Goal: Task Accomplishment & Management: Complete application form

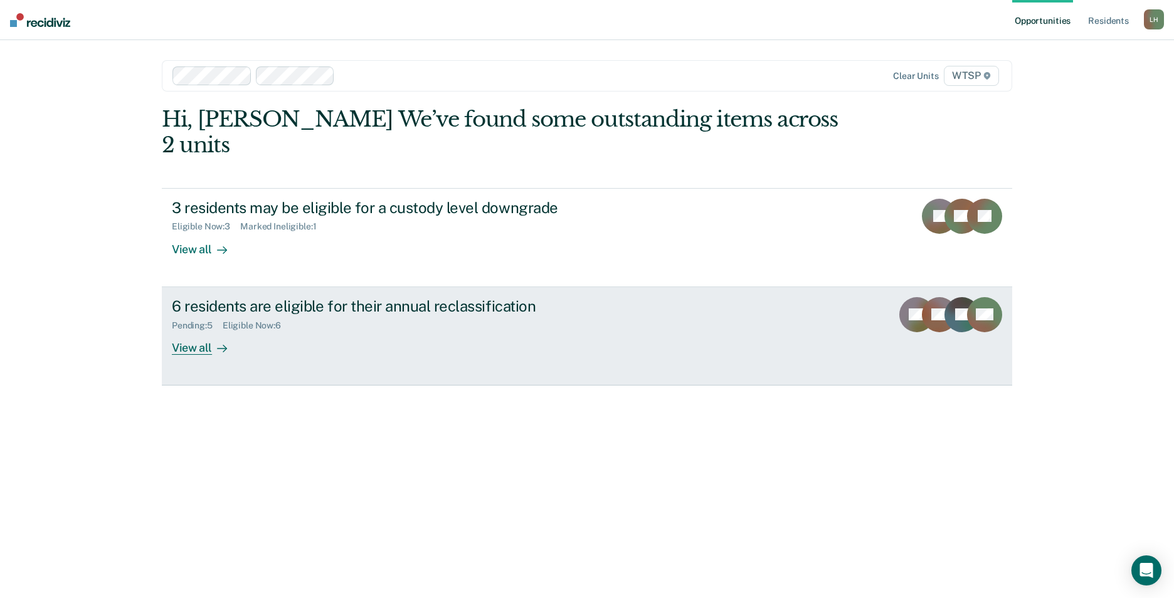
click at [204, 331] on div "View all" at bounding box center [207, 343] width 70 height 24
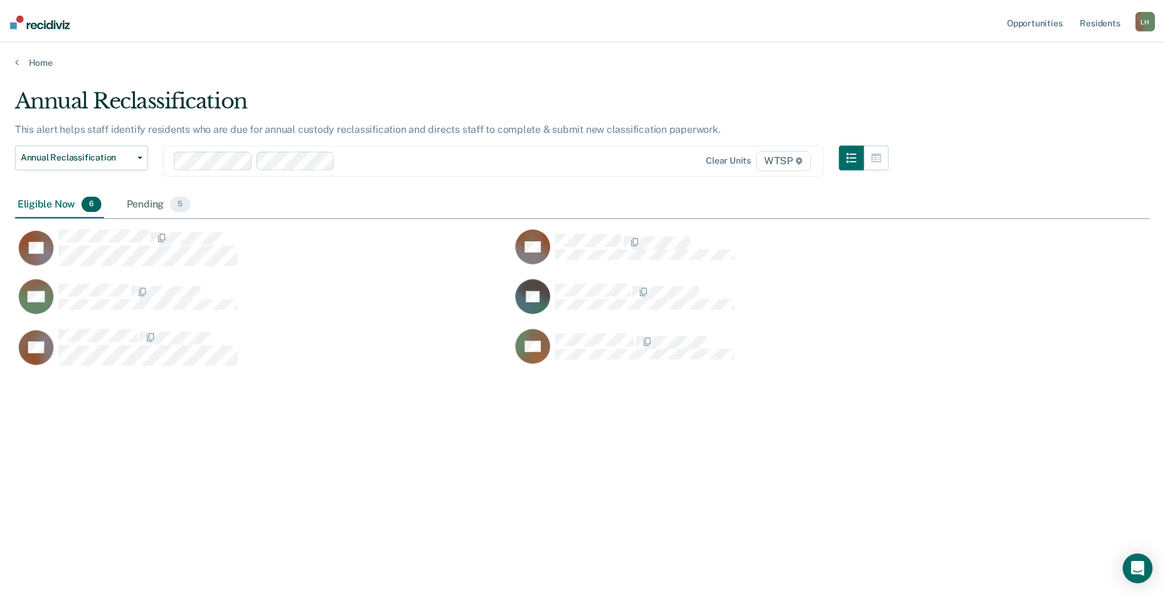
scroll to position [408, 1135]
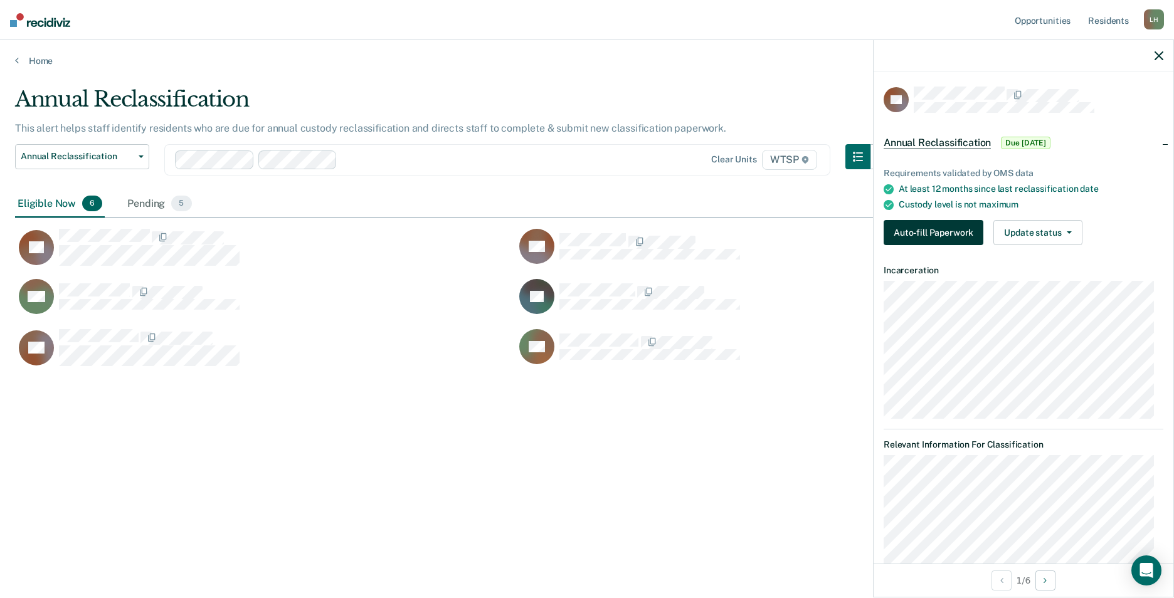
click at [925, 231] on button "Auto-fill Paperwork" at bounding box center [934, 232] width 100 height 25
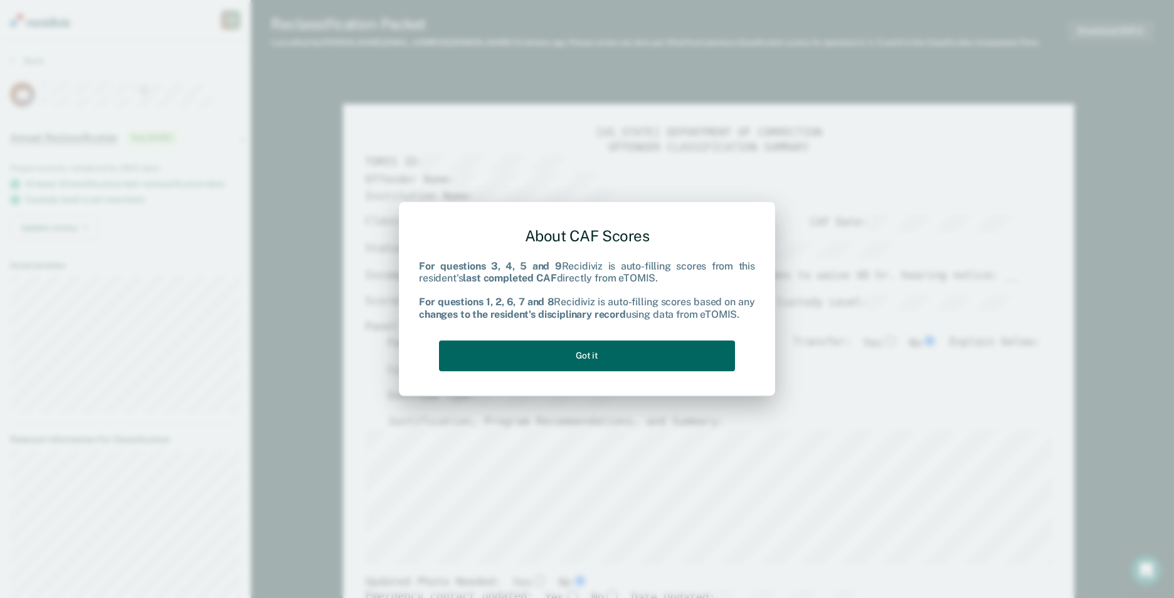
click at [712, 352] on button "Got it" at bounding box center [587, 356] width 296 height 31
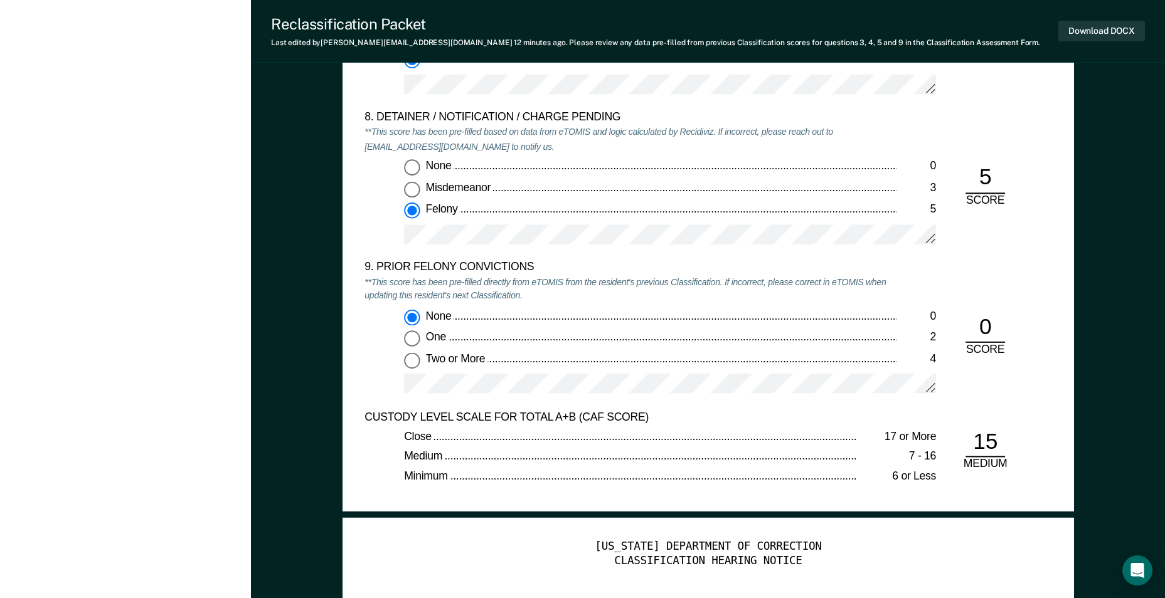
scroll to position [2571, 0]
click at [416, 339] on input "One 2" at bounding box center [412, 338] width 16 height 16
type textarea "x"
radio input "false"
radio input "true"
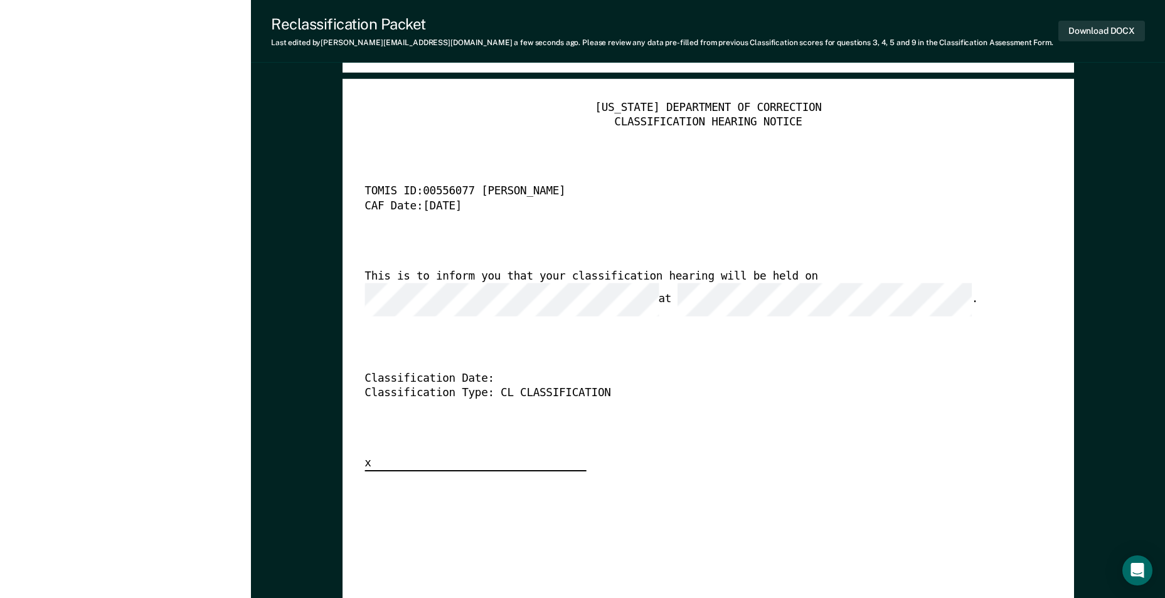
scroll to position [3010, 0]
click at [1086, 28] on button "Download DOCX" at bounding box center [1101, 31] width 87 height 21
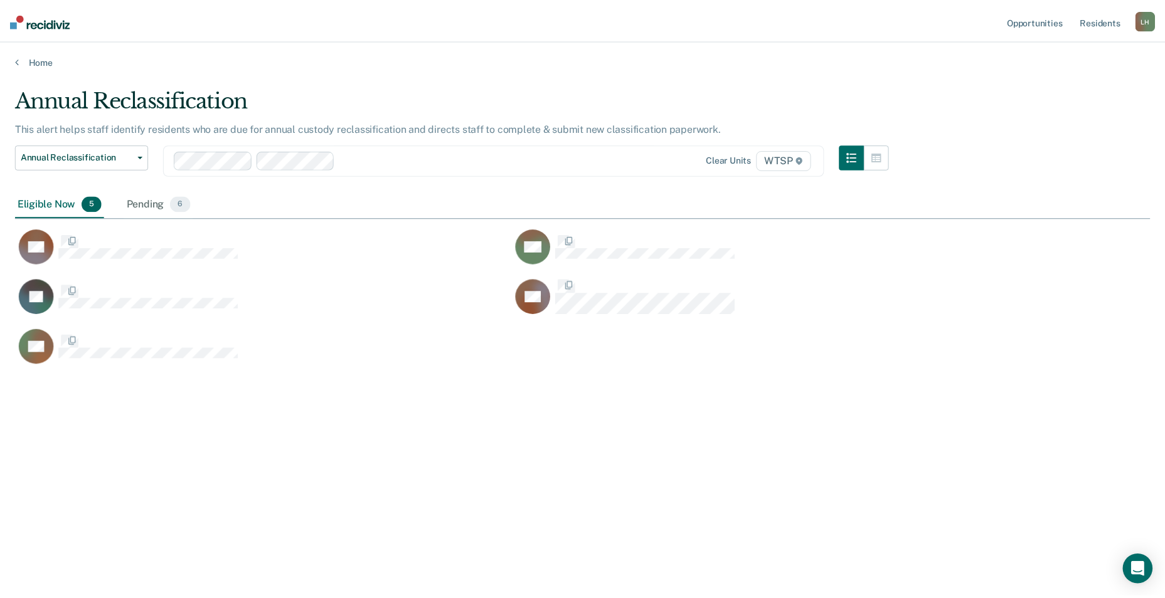
scroll to position [408, 1135]
click at [140, 203] on div "Pending 6" at bounding box center [159, 205] width 69 height 28
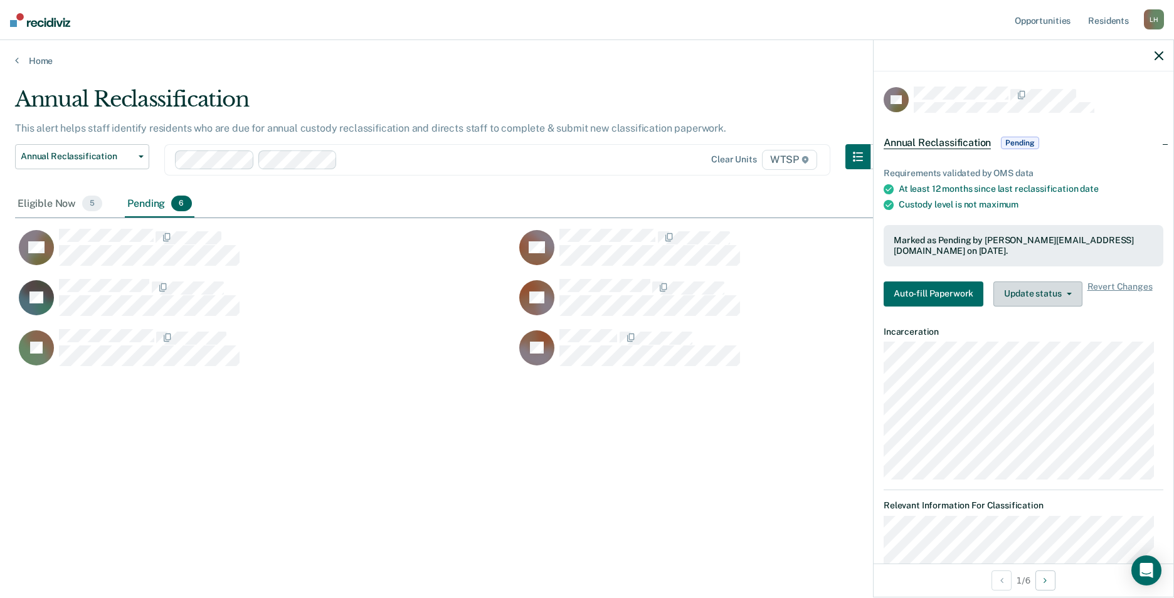
click at [1034, 293] on button "Update status" at bounding box center [1037, 294] width 88 height 25
click at [1035, 316] on button "Revert from Pending" at bounding box center [1053, 319] width 121 height 20
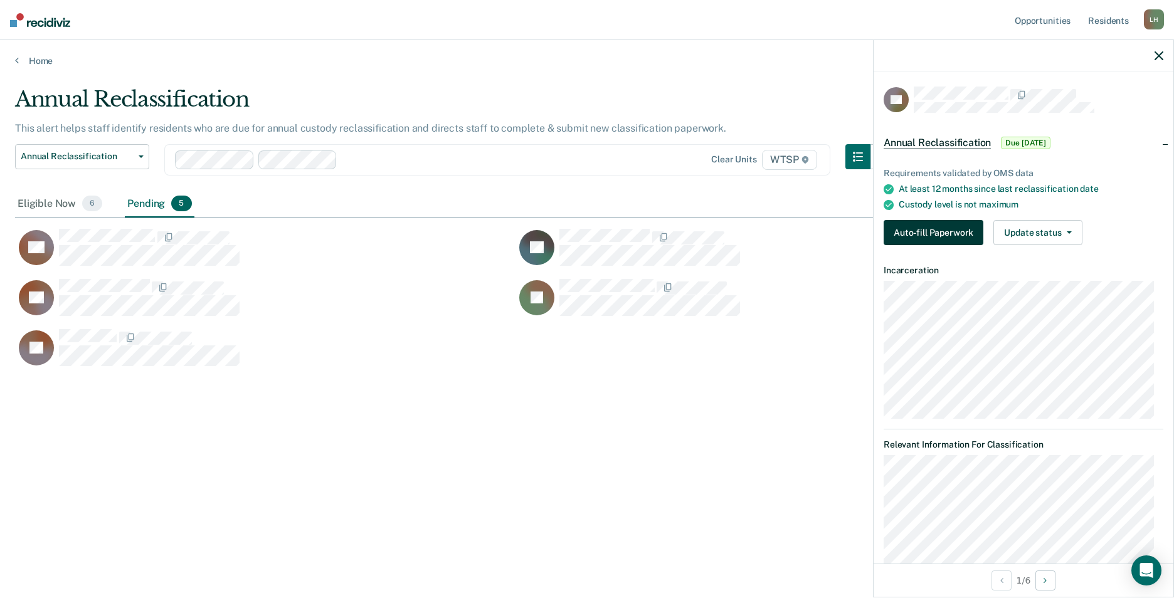
click at [931, 233] on button "Auto-fill Paperwork" at bounding box center [934, 232] width 100 height 25
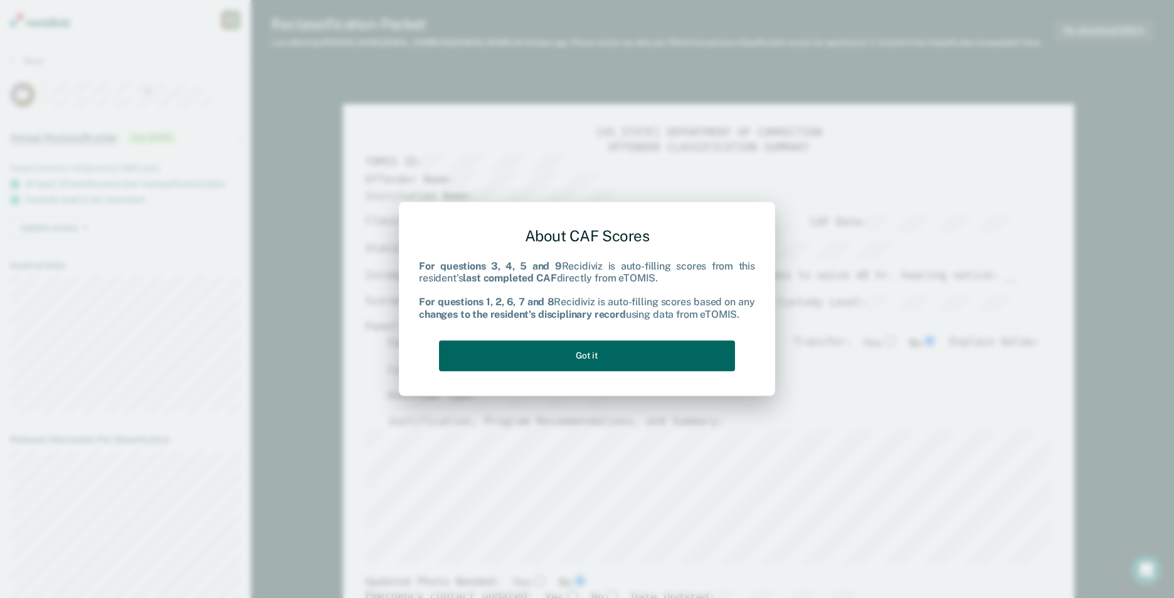
click at [664, 358] on button "Got it" at bounding box center [587, 356] width 296 height 31
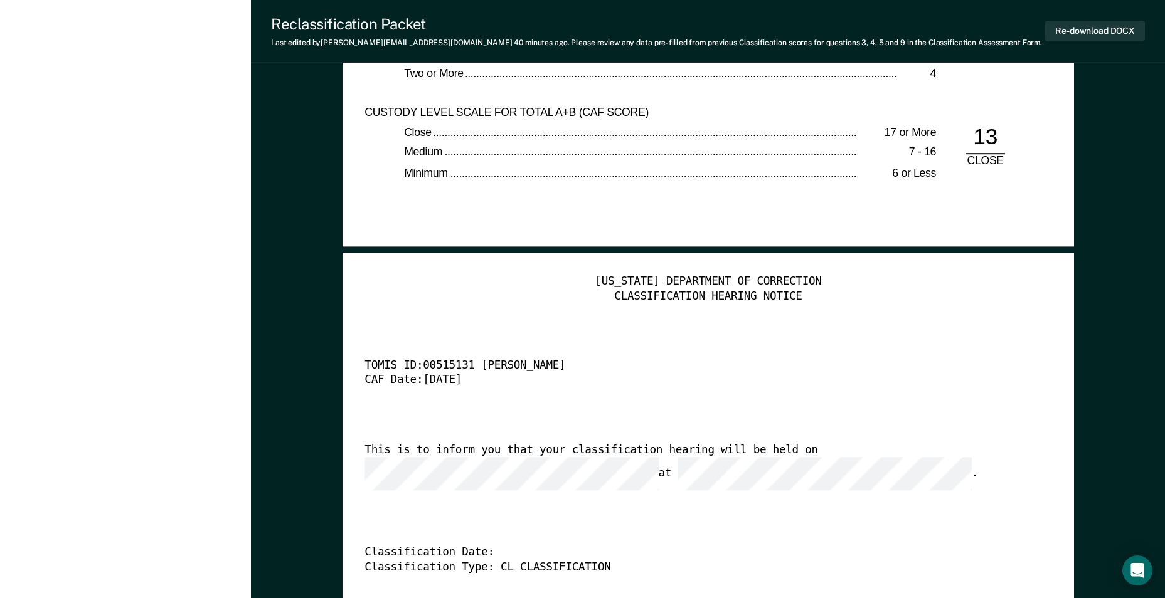
scroll to position [2760, 0]
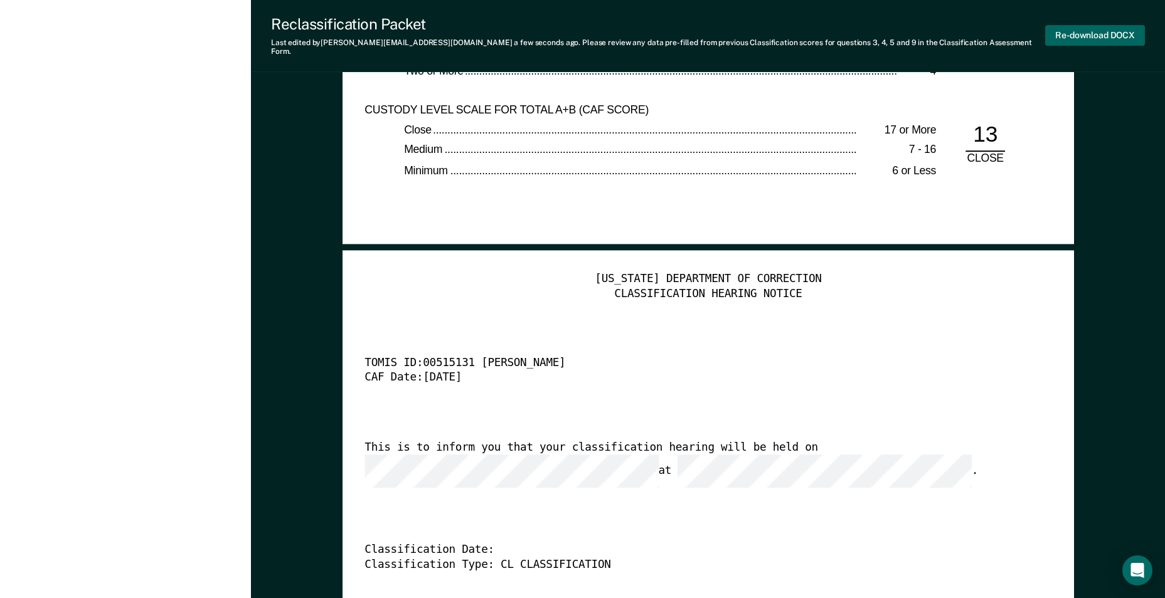
click at [1088, 29] on button "Re-download DOCX" at bounding box center [1095, 35] width 100 height 21
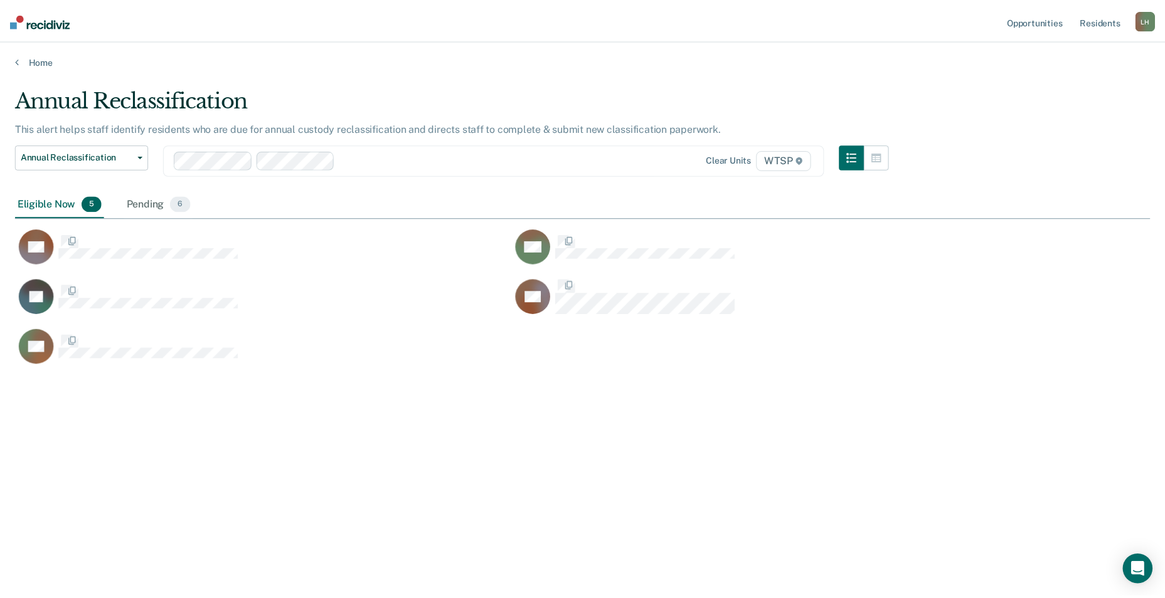
scroll to position [408, 1135]
click at [158, 201] on div "Pending 6" at bounding box center [159, 205] width 69 height 28
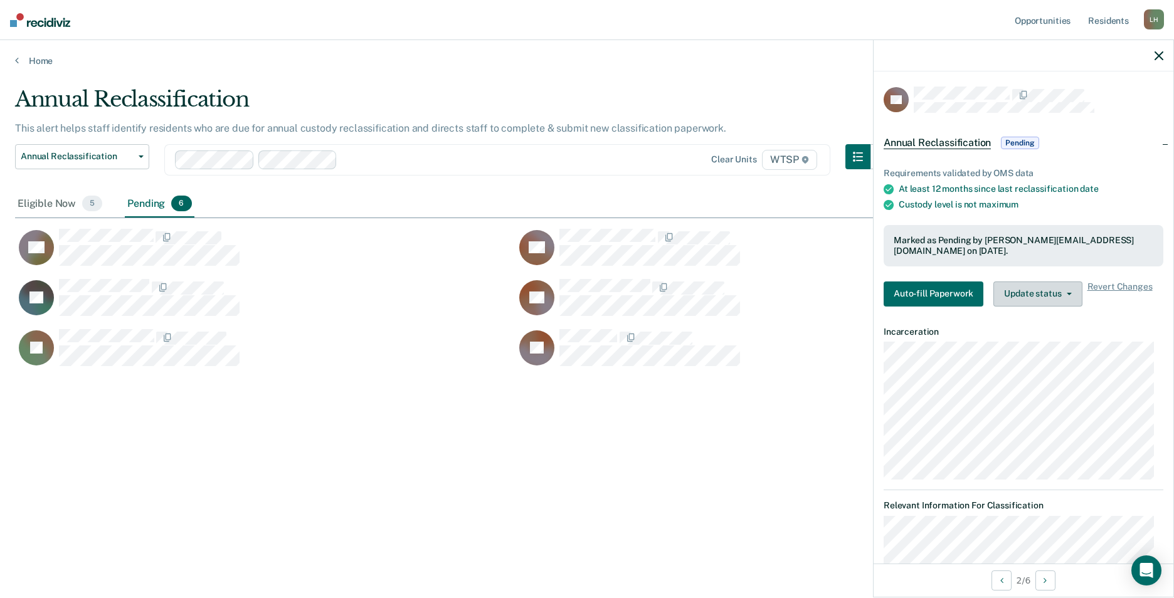
click at [1056, 292] on button "Update status" at bounding box center [1037, 294] width 88 height 25
click at [1047, 317] on button "Revert from Pending" at bounding box center [1053, 319] width 121 height 20
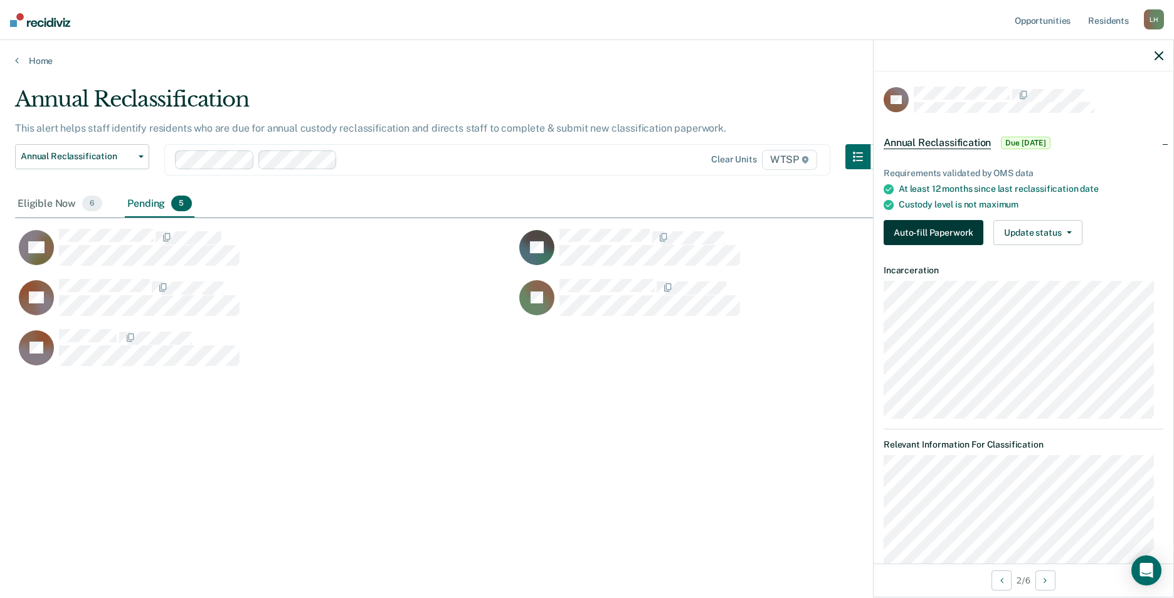
click at [931, 233] on button "Auto-fill Paperwork" at bounding box center [934, 232] width 100 height 25
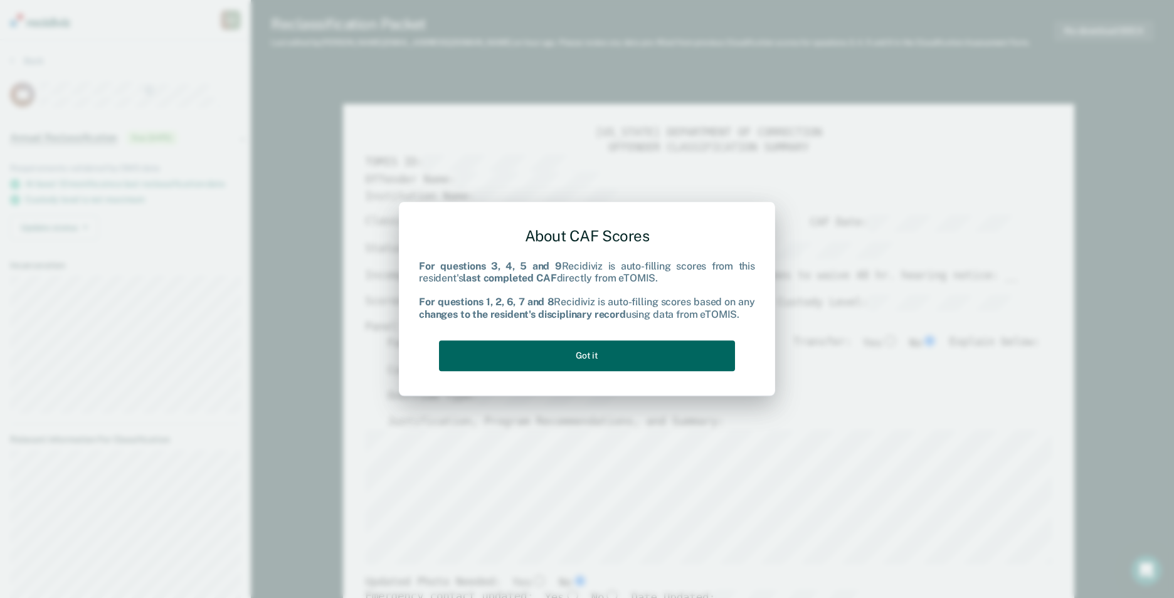
click at [667, 354] on button "Got it" at bounding box center [587, 356] width 296 height 31
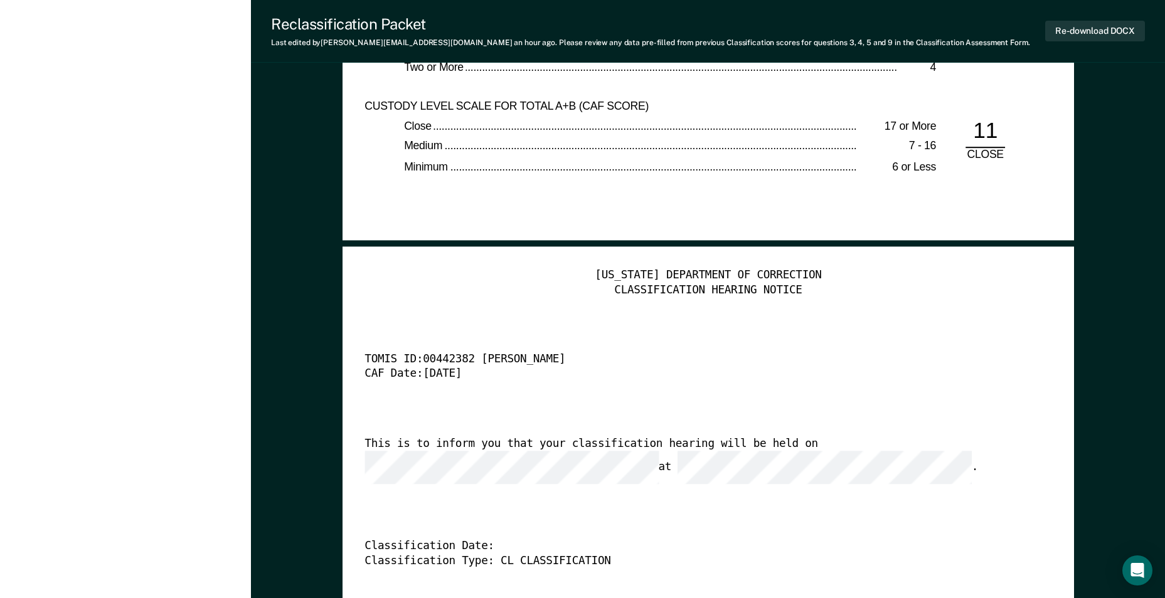
scroll to position [2822, 0]
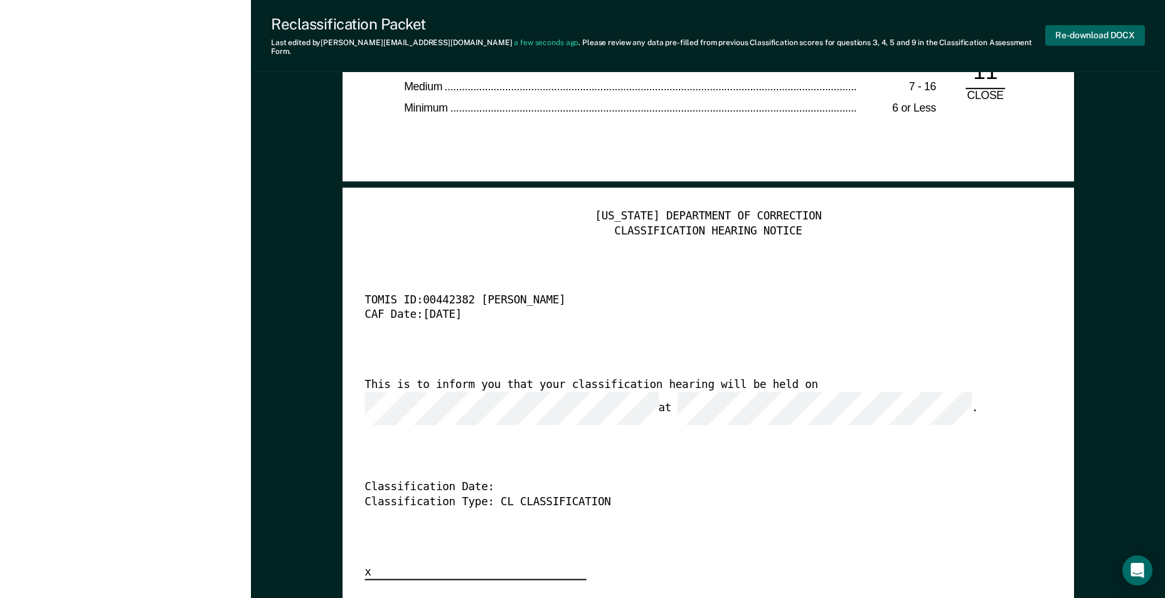
click at [1099, 28] on button "Re-download DOCX" at bounding box center [1095, 35] width 100 height 21
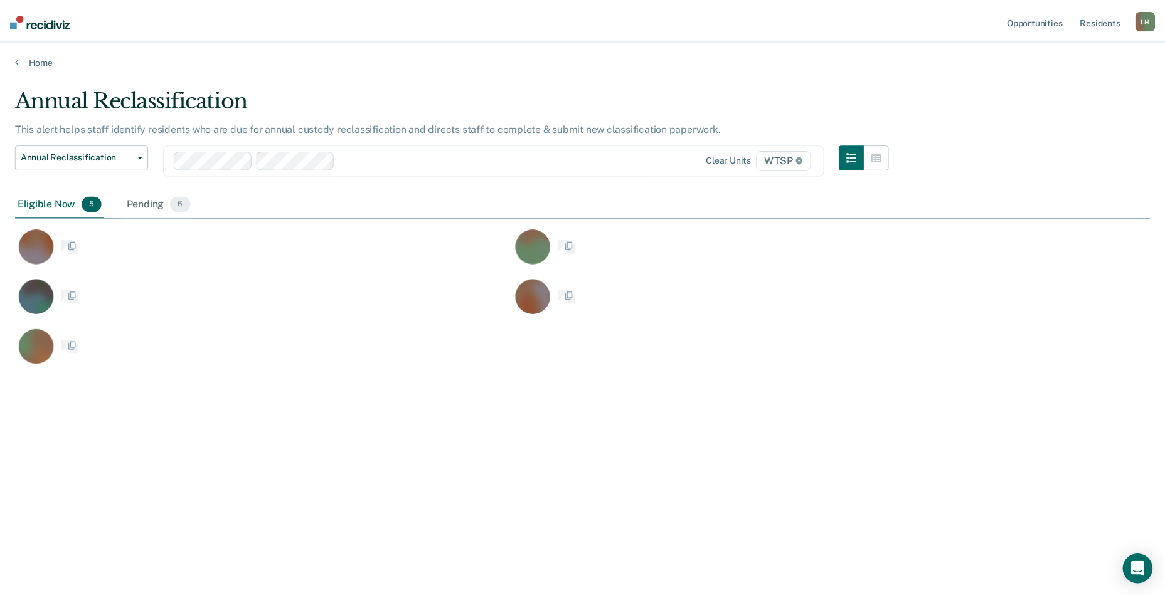
scroll to position [408, 1135]
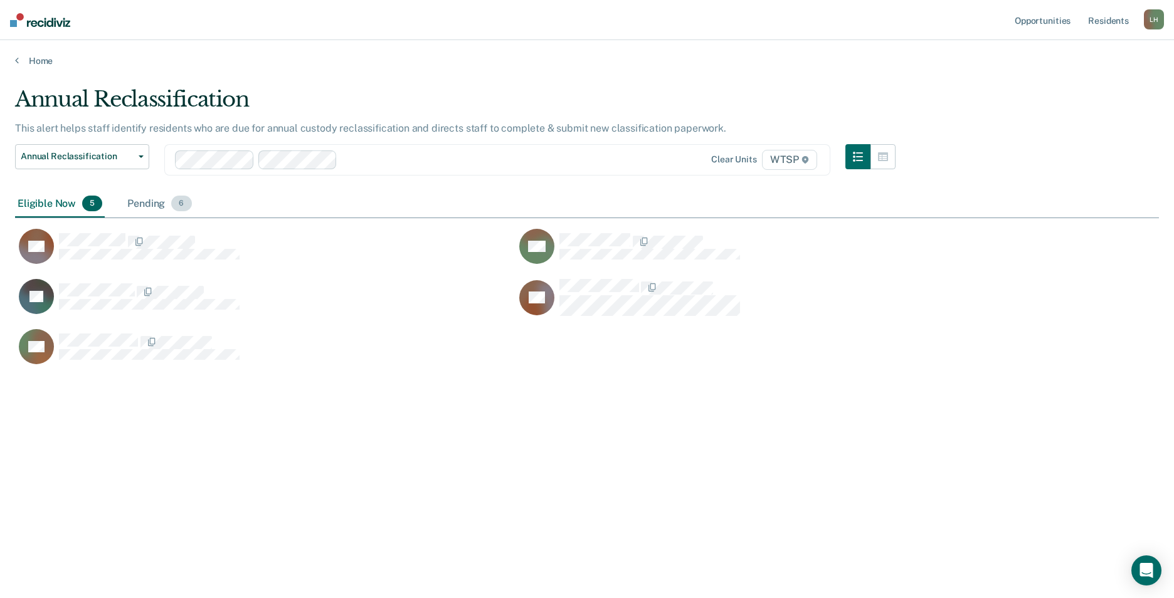
click at [147, 202] on div "Pending 6" at bounding box center [159, 205] width 69 height 28
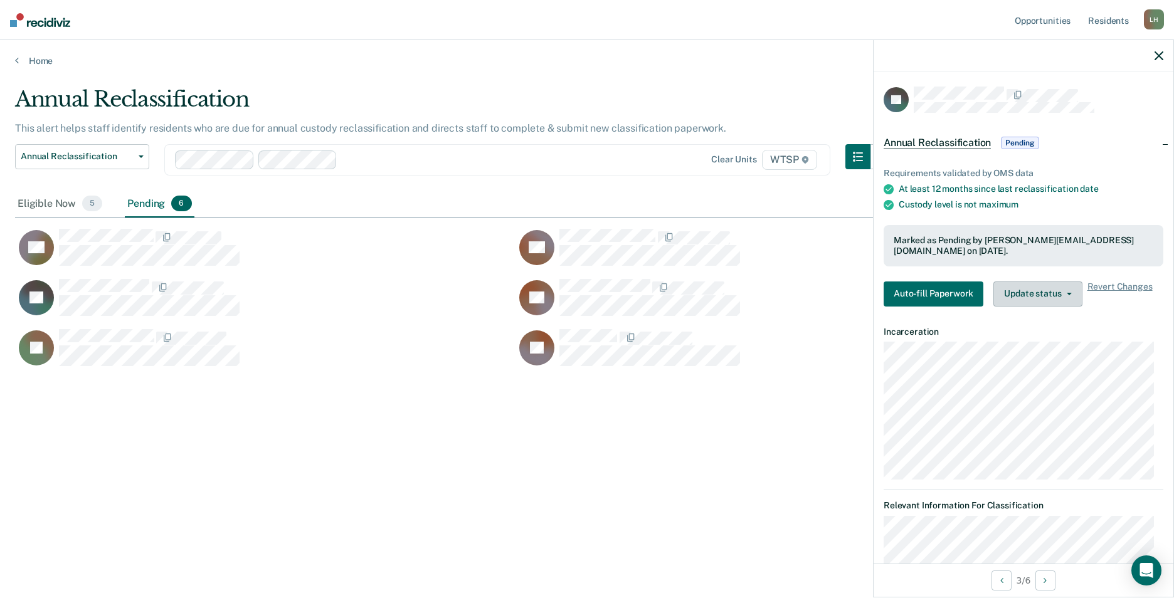
click at [1047, 290] on button "Update status" at bounding box center [1037, 294] width 88 height 25
click at [1041, 320] on button "Revert from Pending" at bounding box center [1053, 319] width 121 height 20
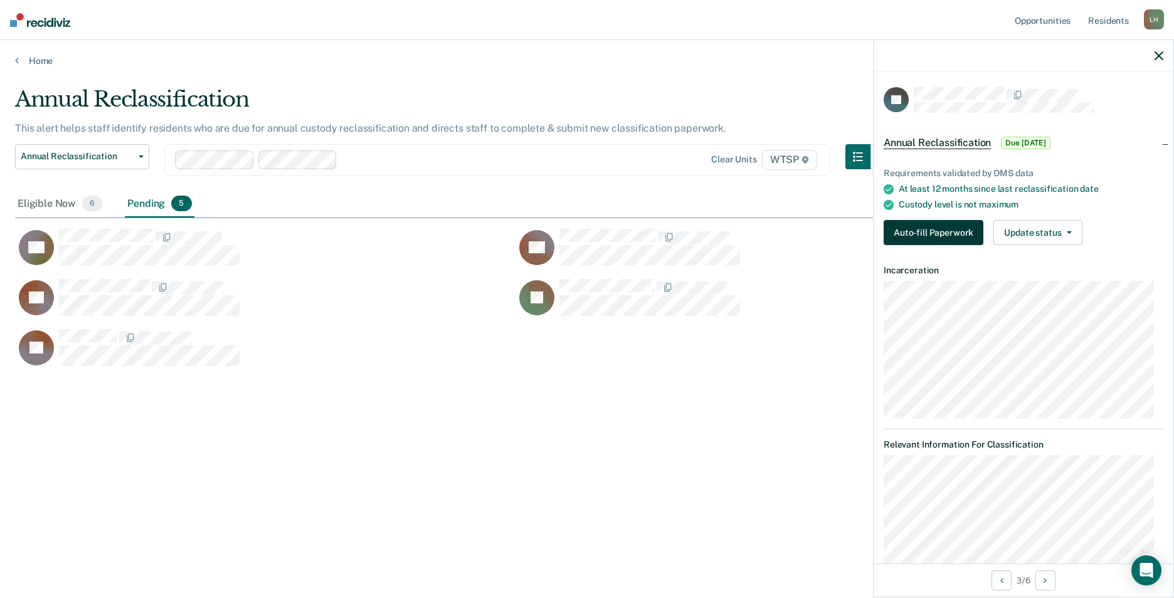
click at [939, 231] on button "Auto-fill Paperwork" at bounding box center [934, 232] width 100 height 25
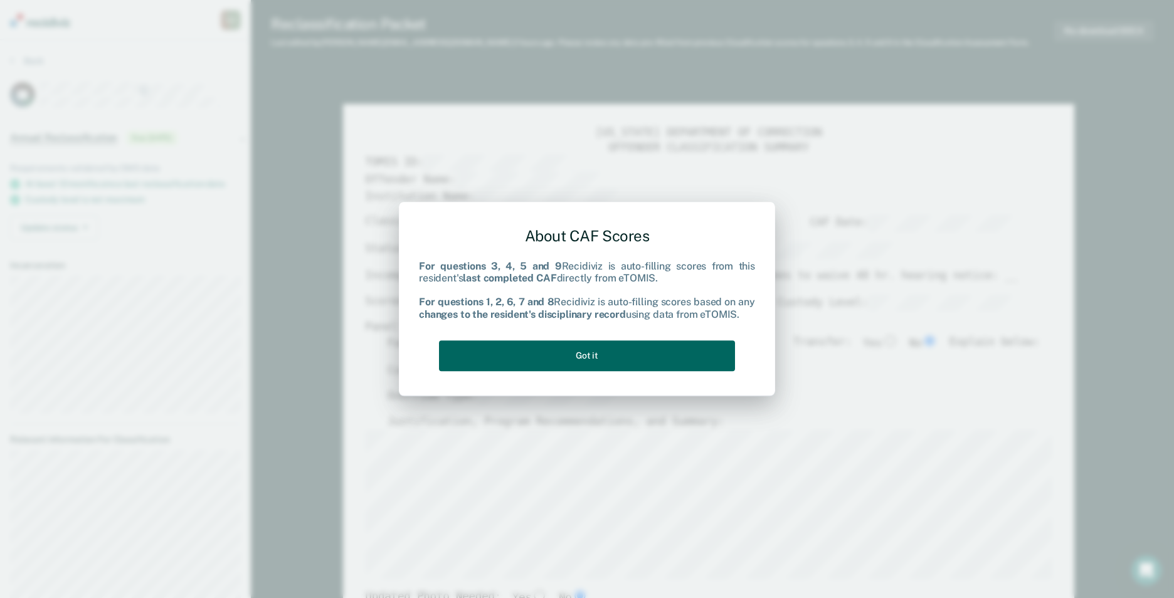
click at [637, 349] on button "Got it" at bounding box center [587, 356] width 296 height 31
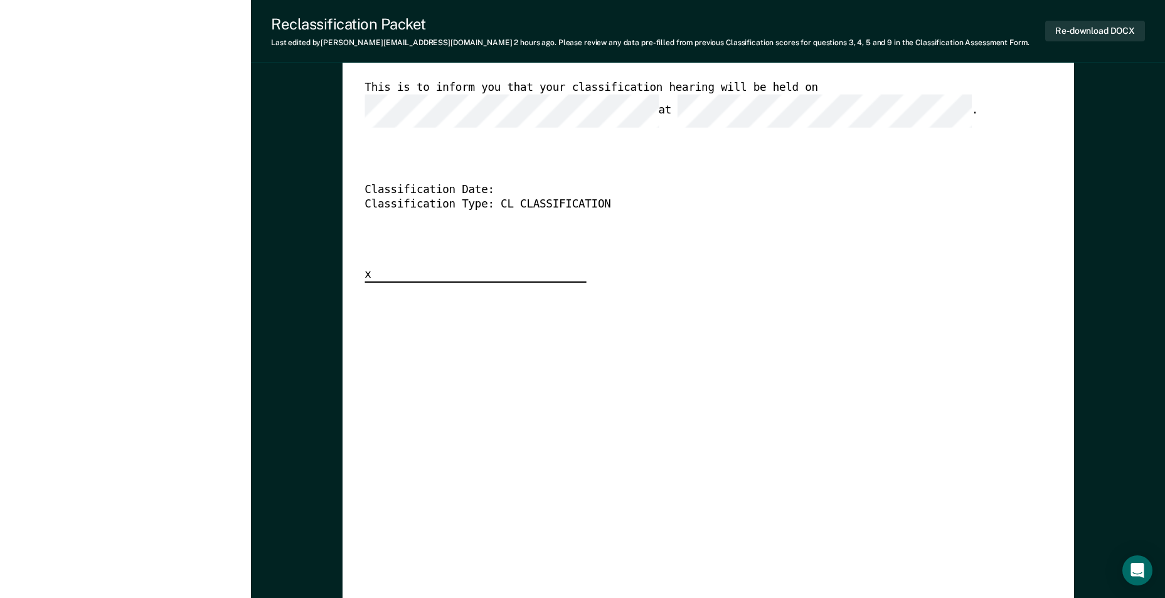
scroll to position [3010, 0]
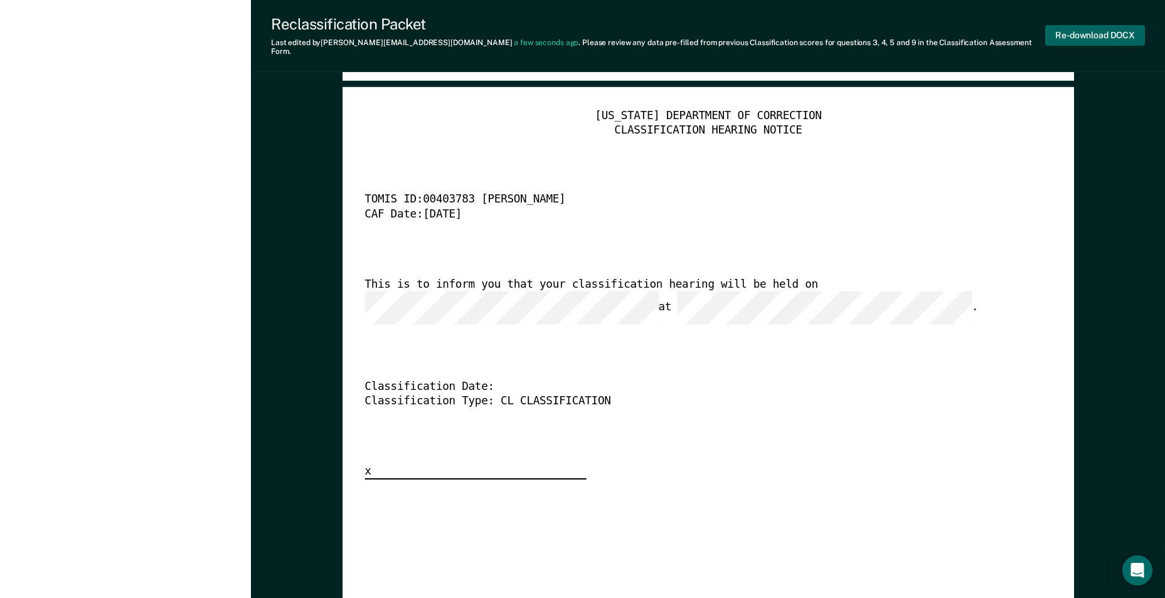
click at [1101, 26] on button "Re-download DOCX" at bounding box center [1095, 35] width 100 height 21
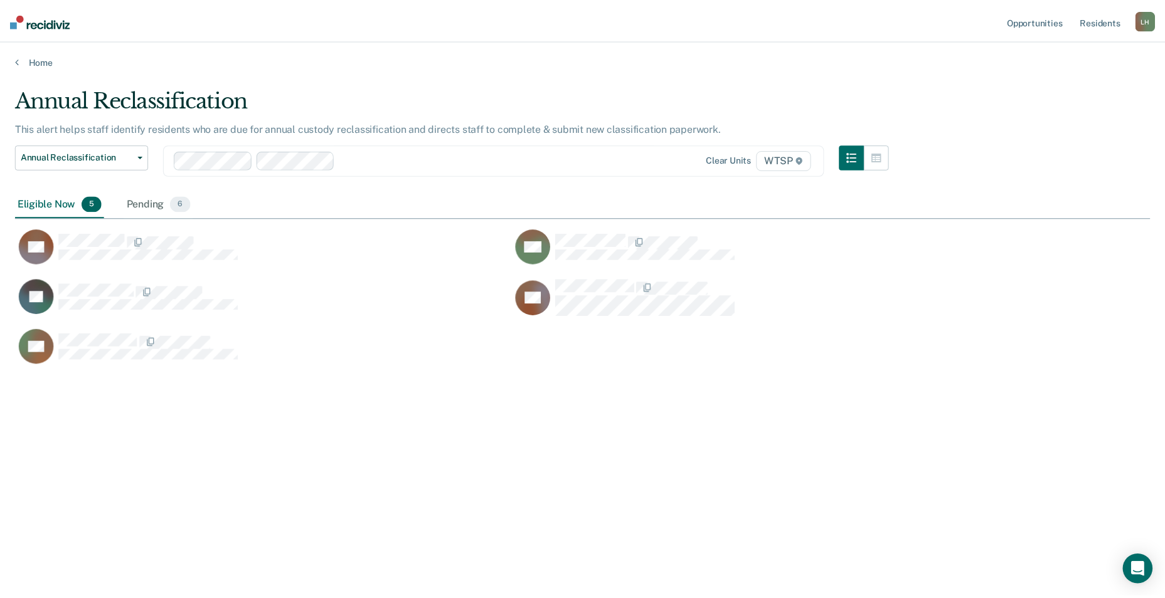
scroll to position [408, 1135]
click at [151, 203] on div "Pending 6" at bounding box center [159, 205] width 69 height 28
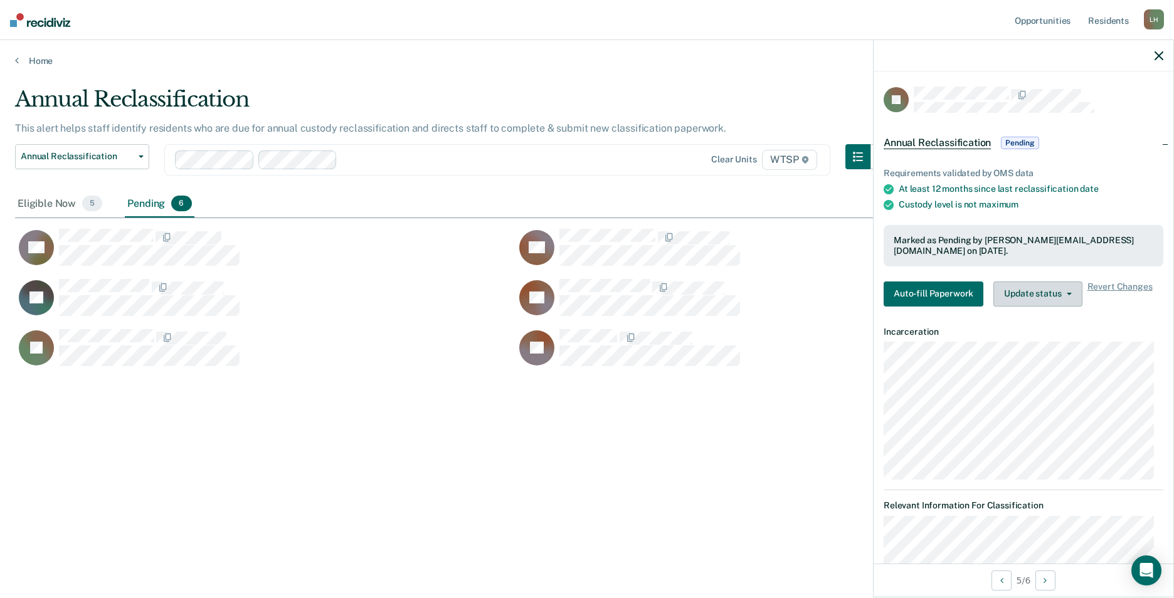
click at [1069, 293] on icon "button" at bounding box center [1069, 294] width 5 height 3
click at [1053, 315] on button "Revert from Pending" at bounding box center [1053, 319] width 121 height 20
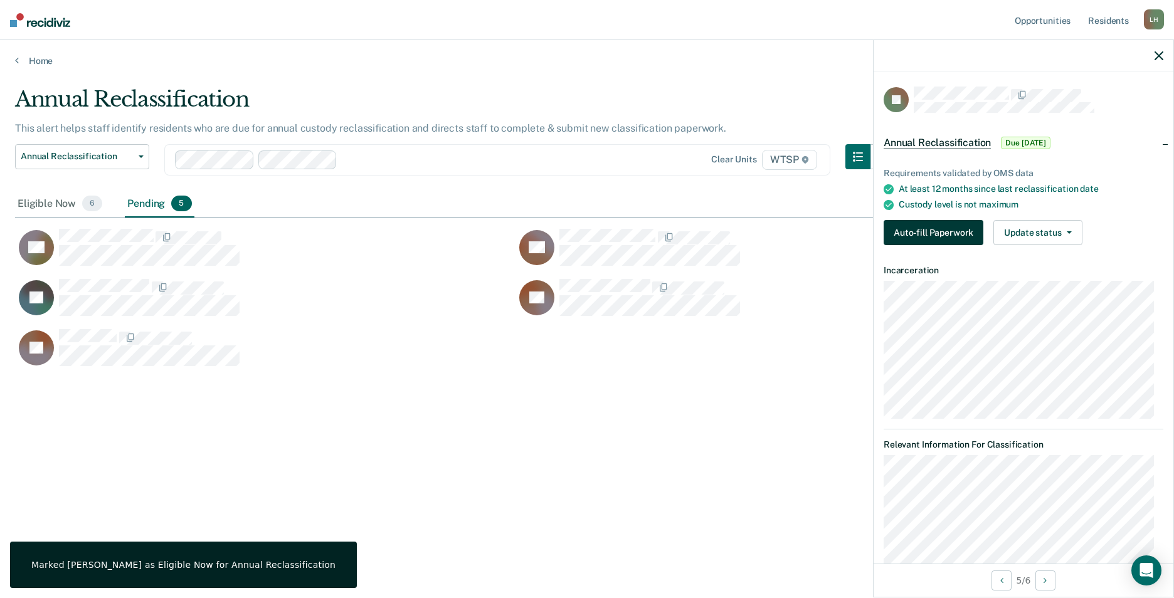
click at [940, 230] on button "Auto-fill Paperwork" at bounding box center [934, 232] width 100 height 25
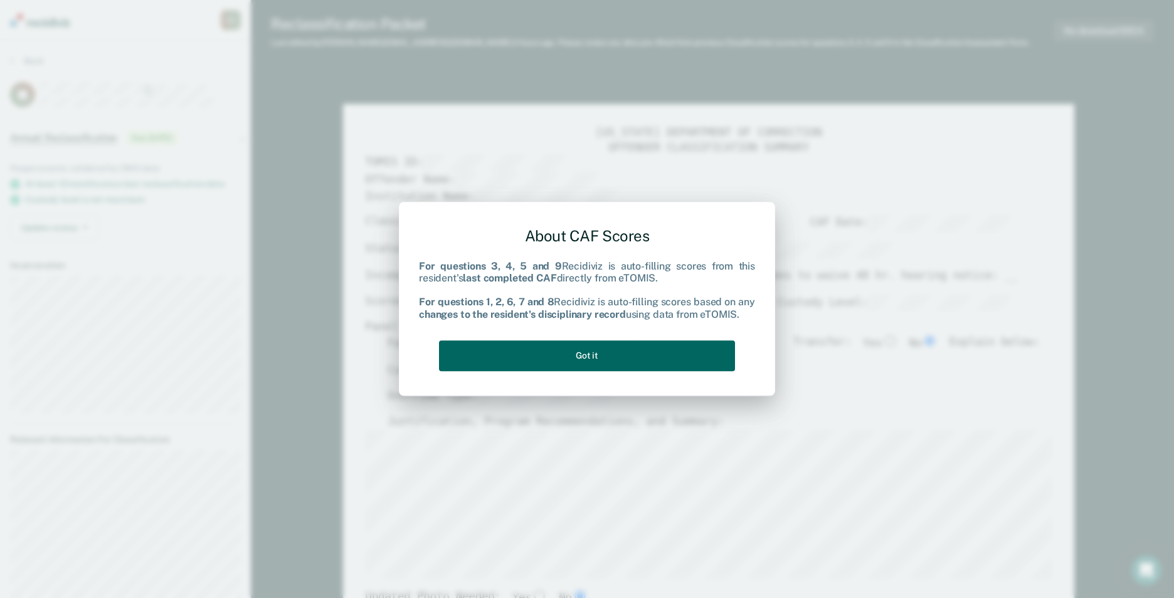
click at [679, 355] on button "Got it" at bounding box center [587, 356] width 296 height 31
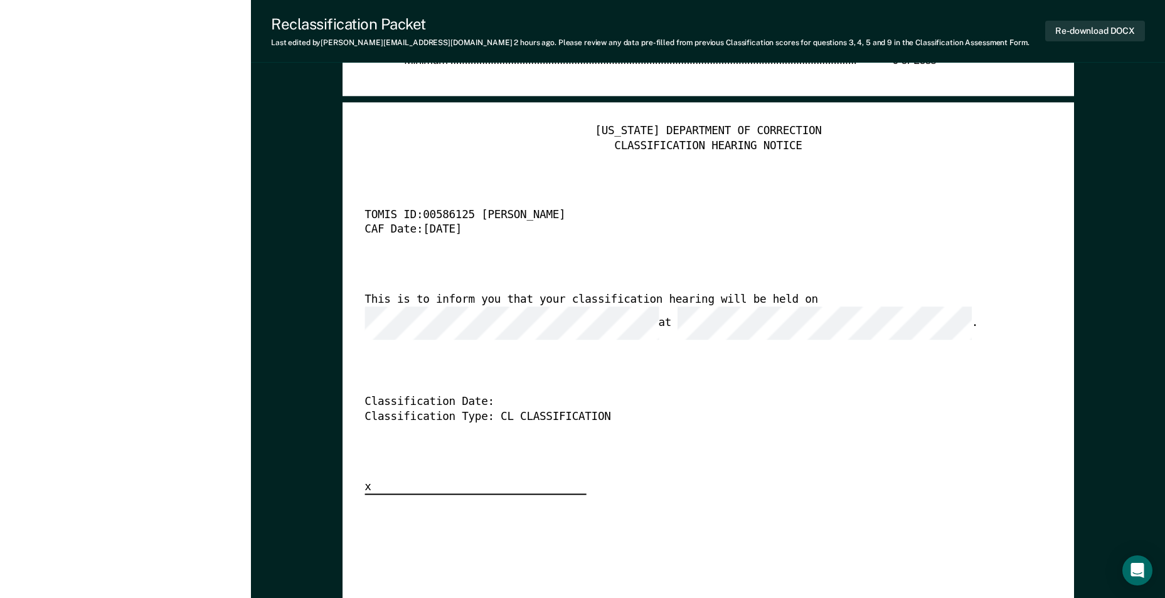
scroll to position [3010, 0]
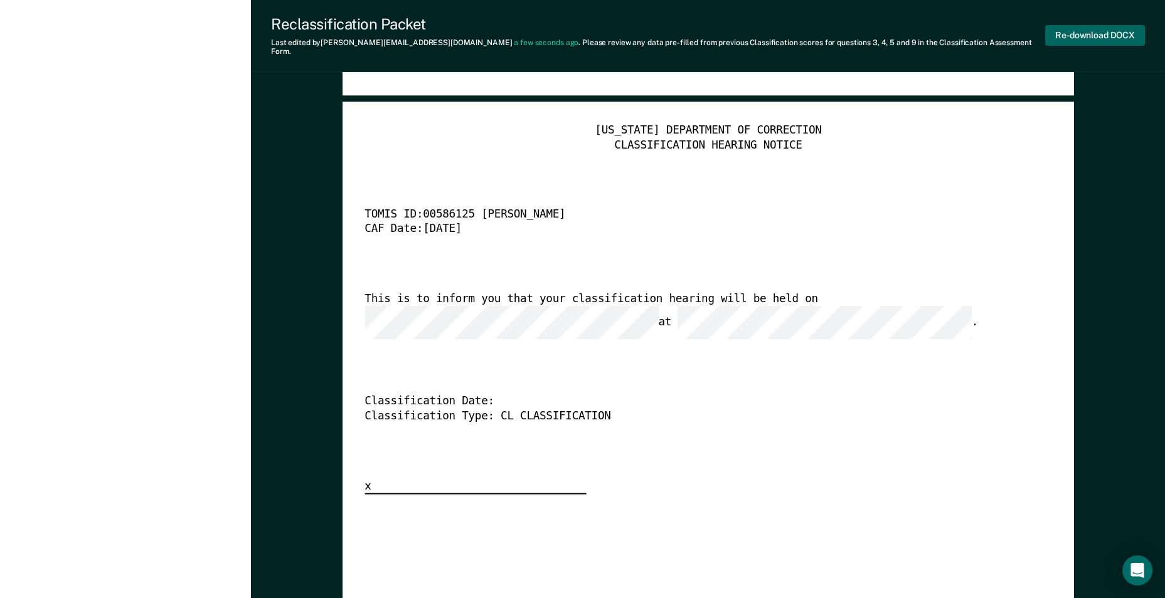
click at [1072, 31] on button "Re-download DOCX" at bounding box center [1095, 35] width 100 height 21
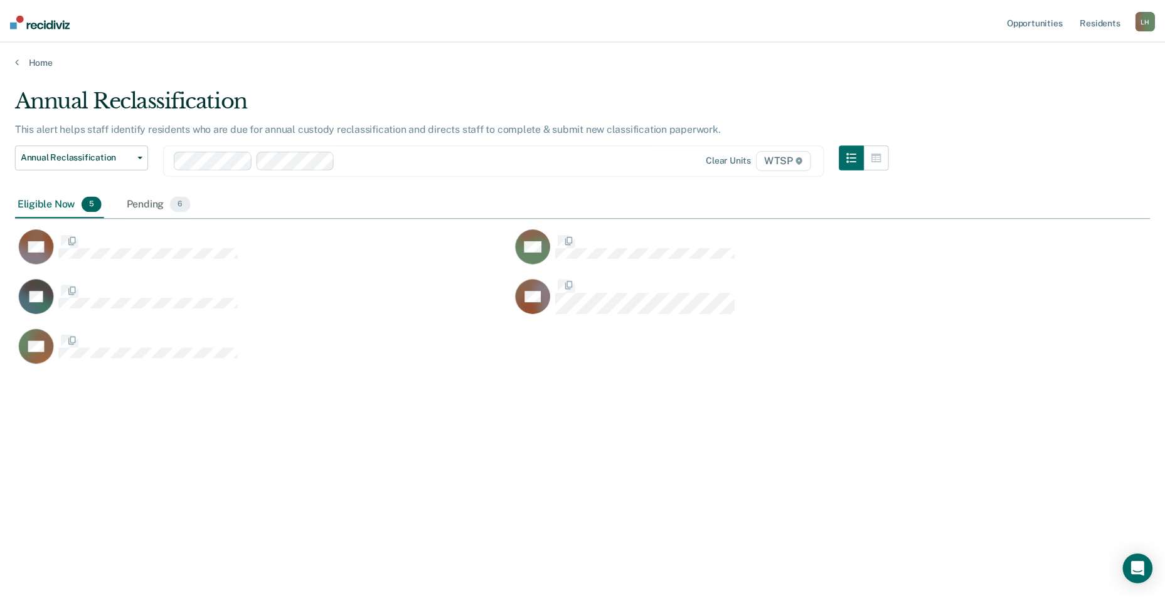
scroll to position [408, 1135]
click at [152, 200] on div "Pending 6" at bounding box center [159, 205] width 69 height 28
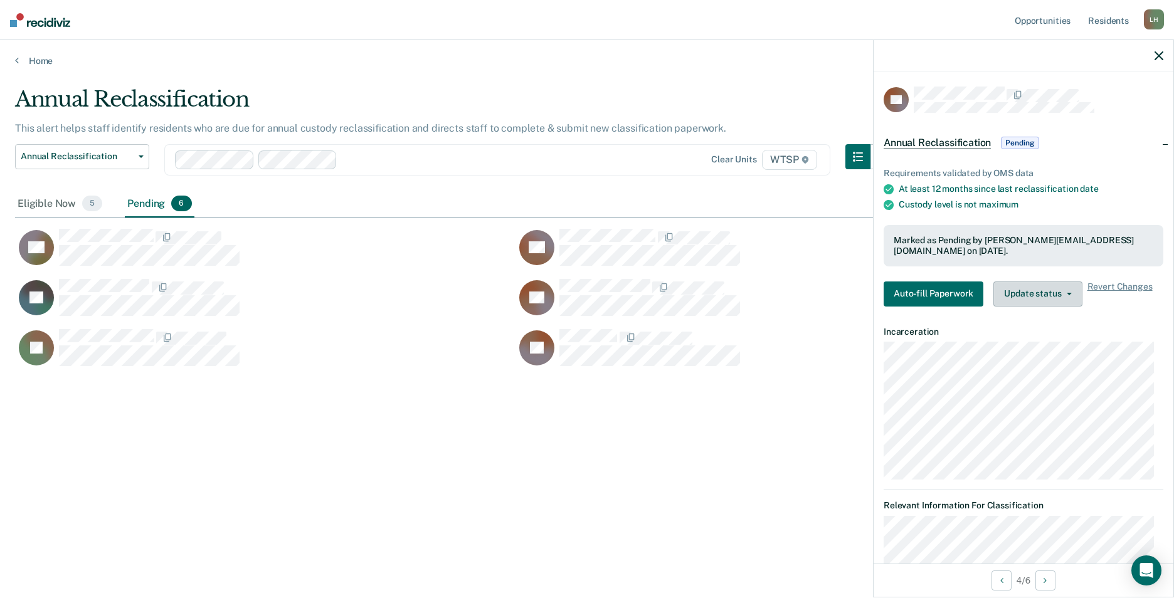
click at [1029, 291] on button "Update status" at bounding box center [1037, 294] width 88 height 25
click at [1030, 315] on button "Revert from Pending" at bounding box center [1053, 319] width 121 height 20
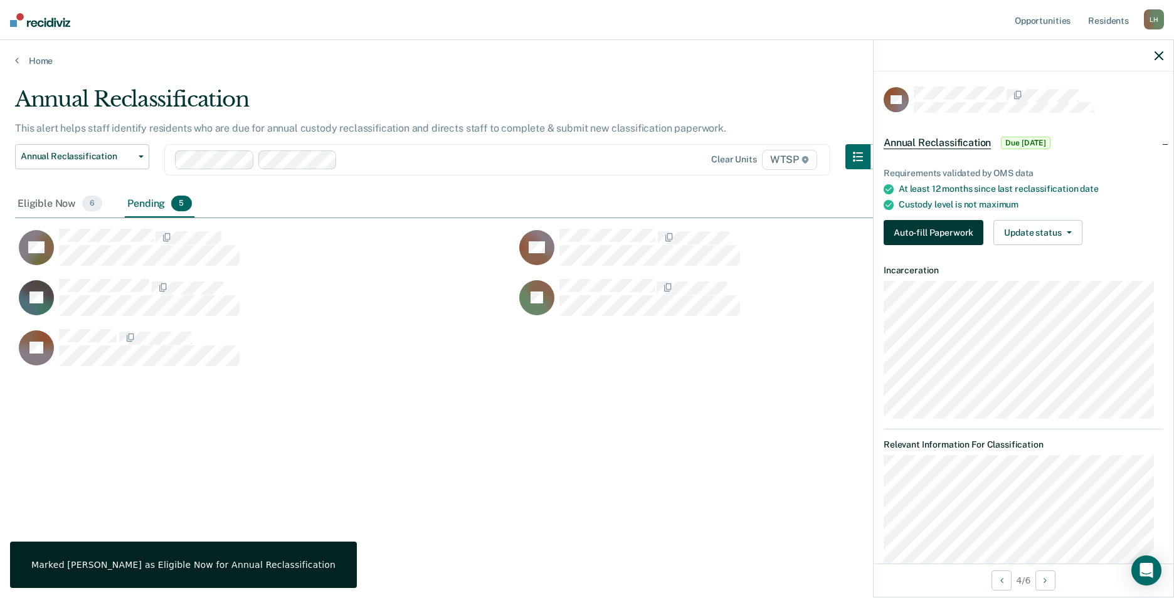
click at [918, 230] on button "Auto-fill Paperwork" at bounding box center [934, 232] width 100 height 25
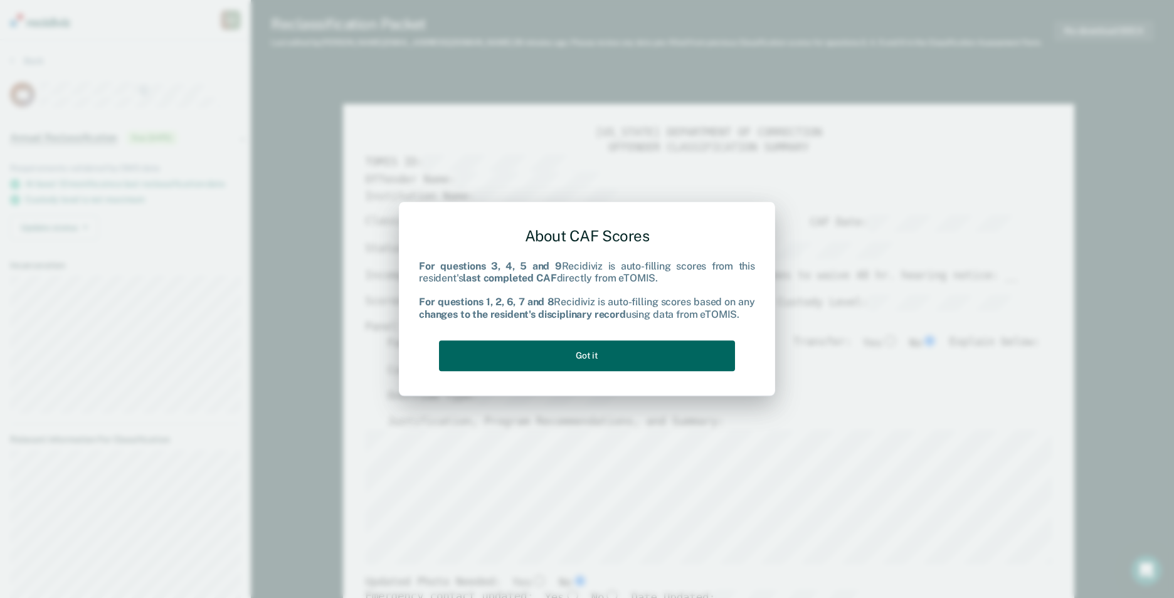
click at [655, 355] on button "Got it" at bounding box center [587, 356] width 296 height 31
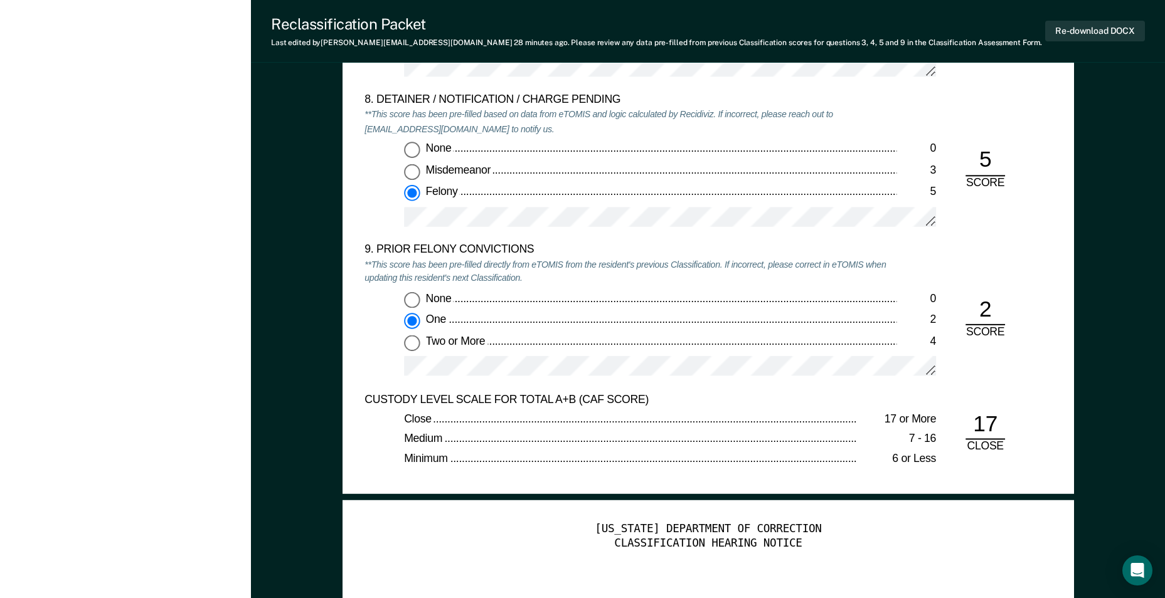
scroll to position [2885, 0]
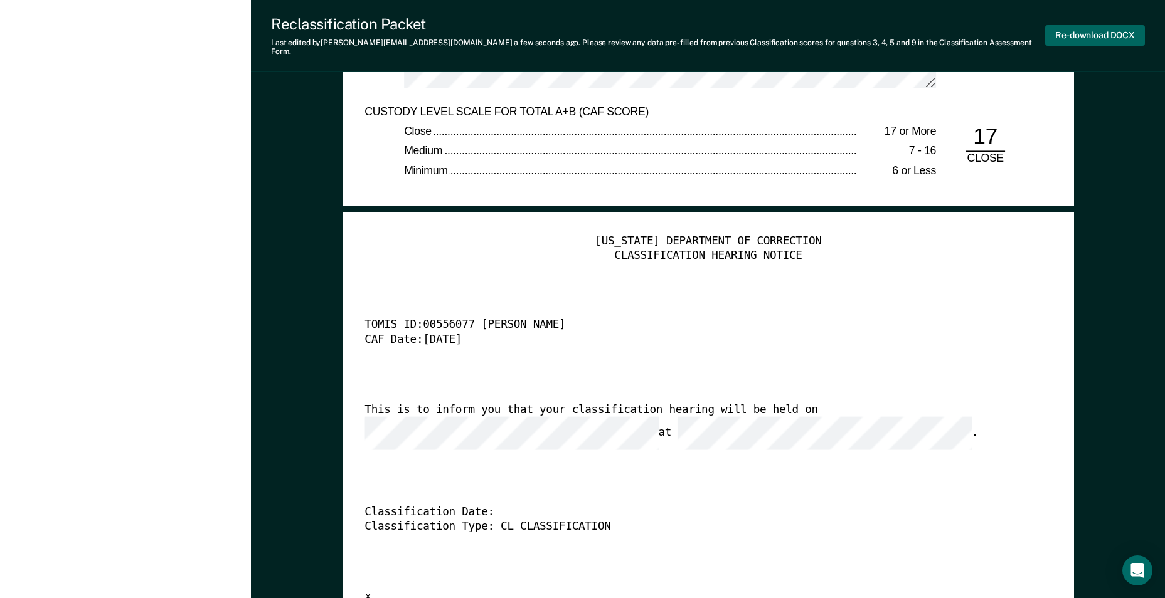
click at [1076, 28] on button "Re-download DOCX" at bounding box center [1095, 35] width 100 height 21
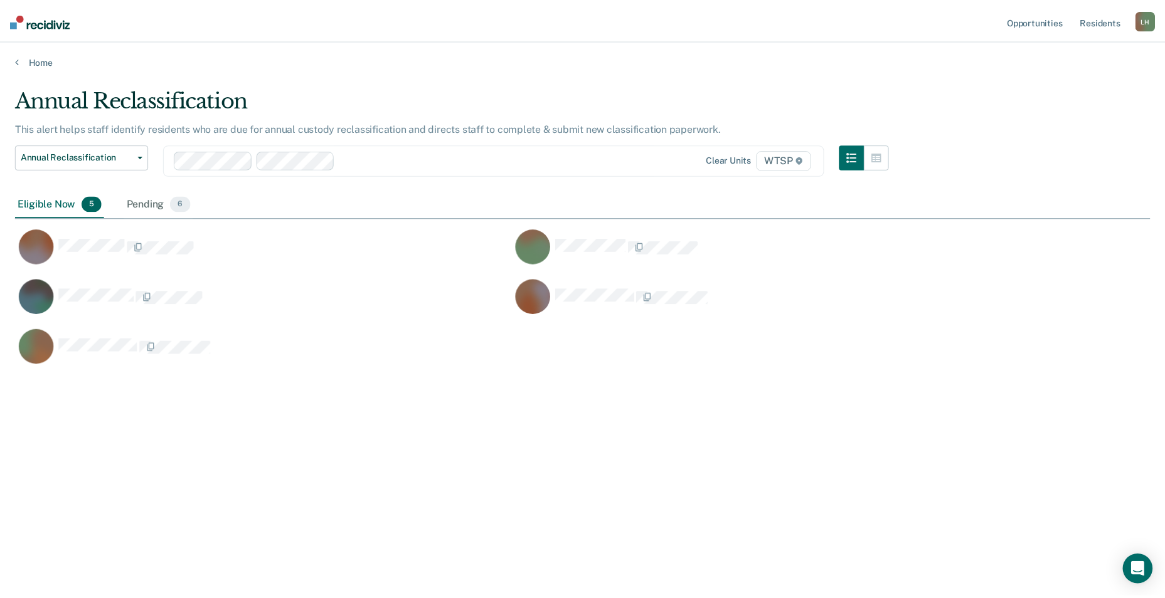
scroll to position [408, 1135]
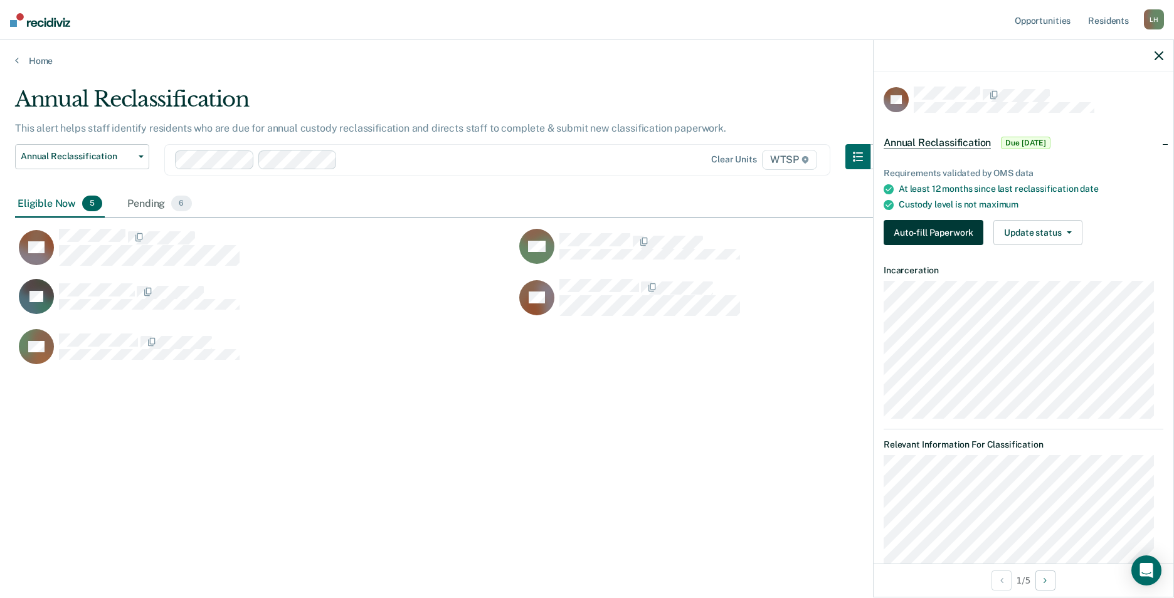
click at [932, 230] on button "Auto-fill Paperwork" at bounding box center [934, 232] width 100 height 25
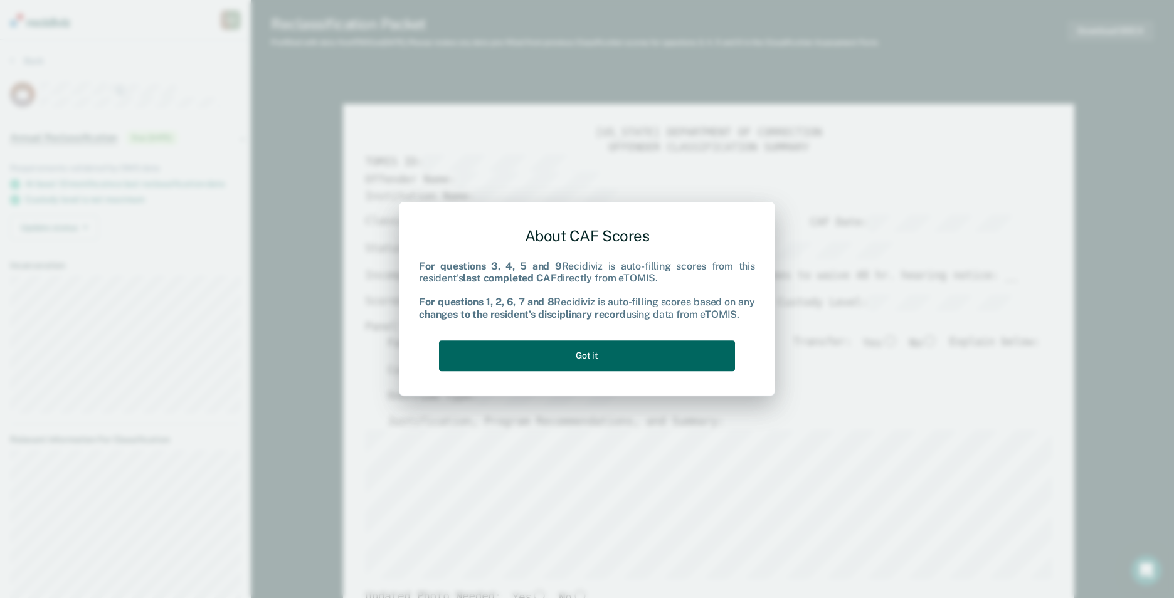
click at [670, 351] on button "Got it" at bounding box center [587, 356] width 296 height 31
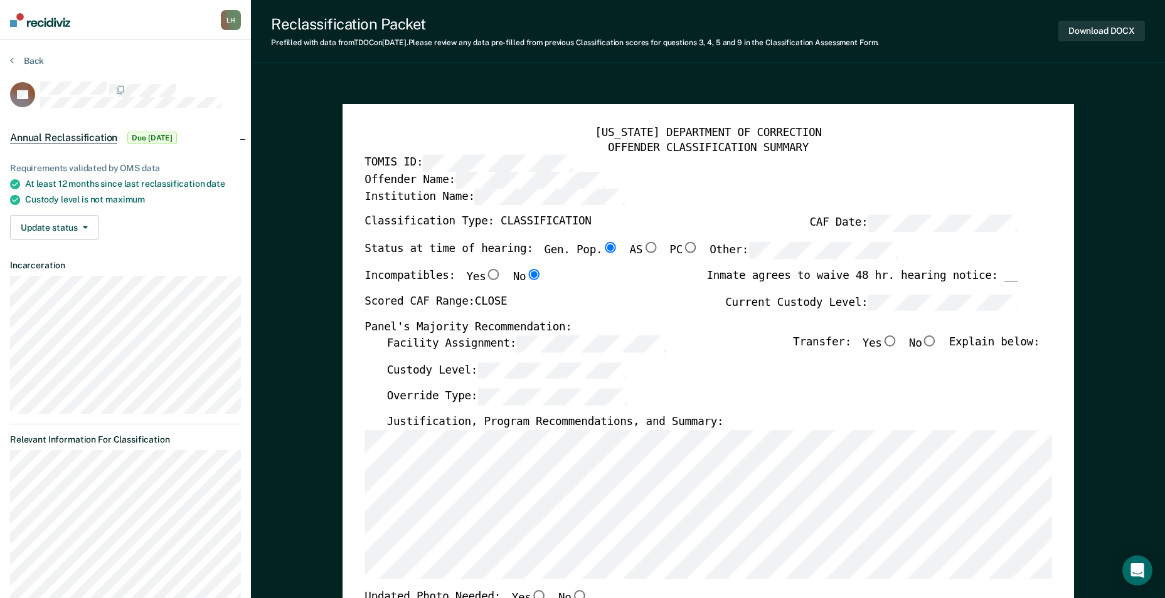
click at [935, 336] on input "No" at bounding box center [929, 341] width 16 height 11
type textarea "x"
radio input "true"
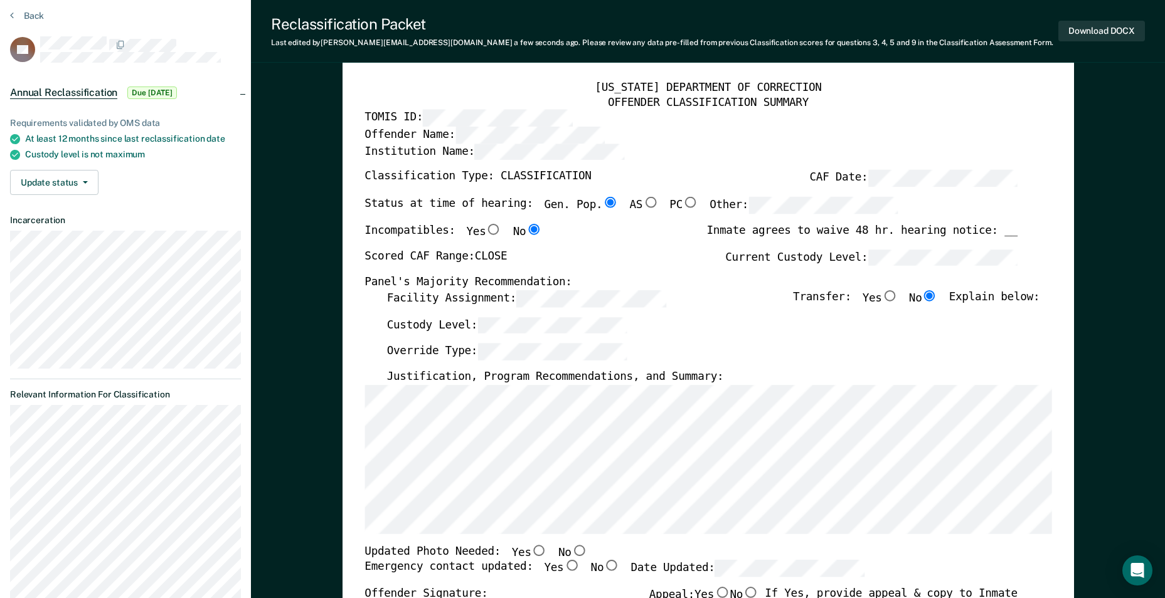
scroll to position [376, 0]
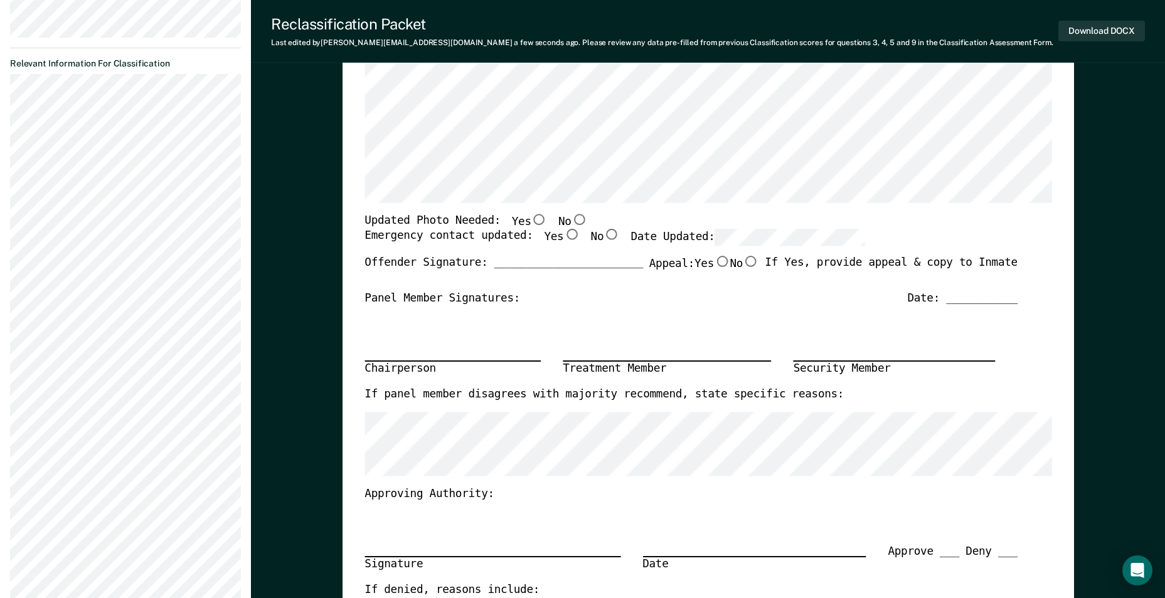
click at [571, 220] on input "No" at bounding box center [579, 219] width 16 height 11
type textarea "x"
radio input "true"
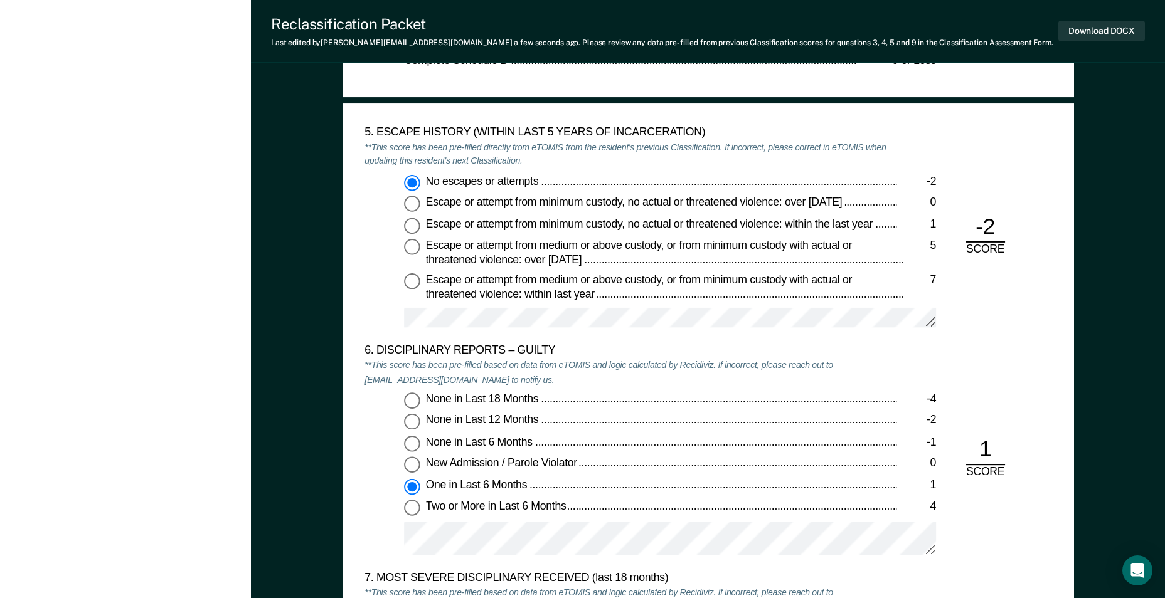
scroll to position [2007, 0]
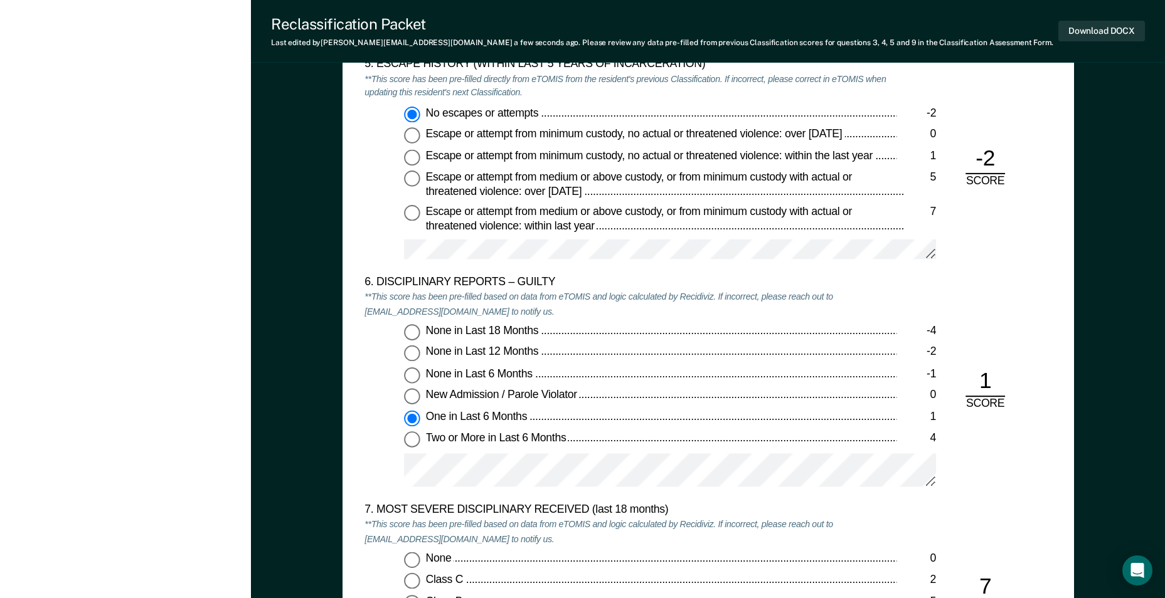
click at [415, 441] on input "Two or More in Last 6 Months 4" at bounding box center [412, 440] width 16 height 16
type textarea "x"
radio input "false"
radio input "true"
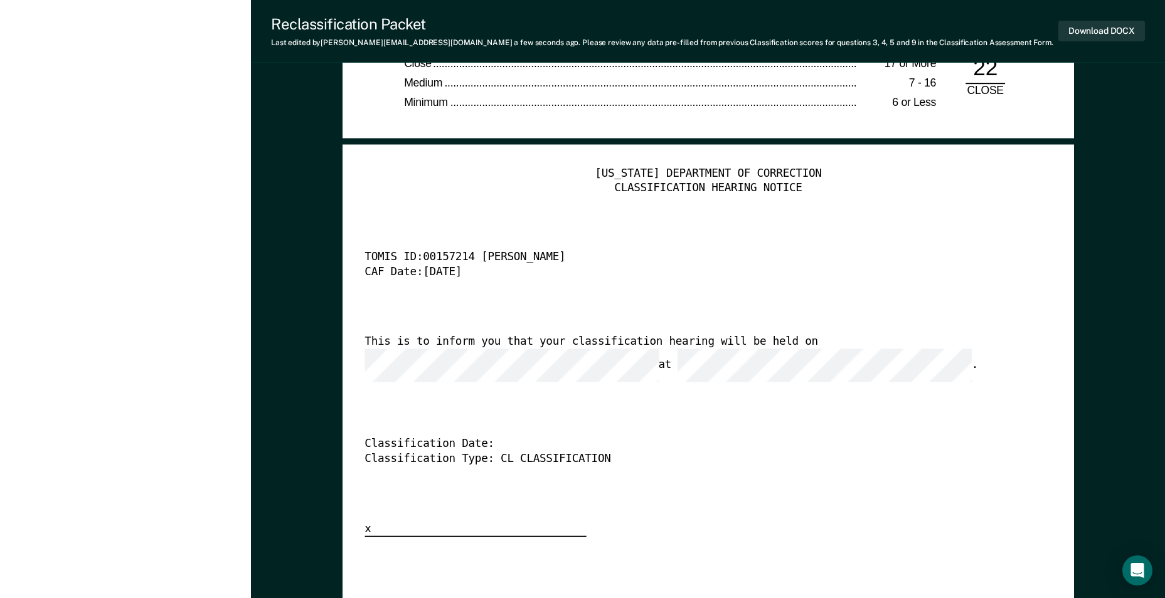
scroll to position [3073, 0]
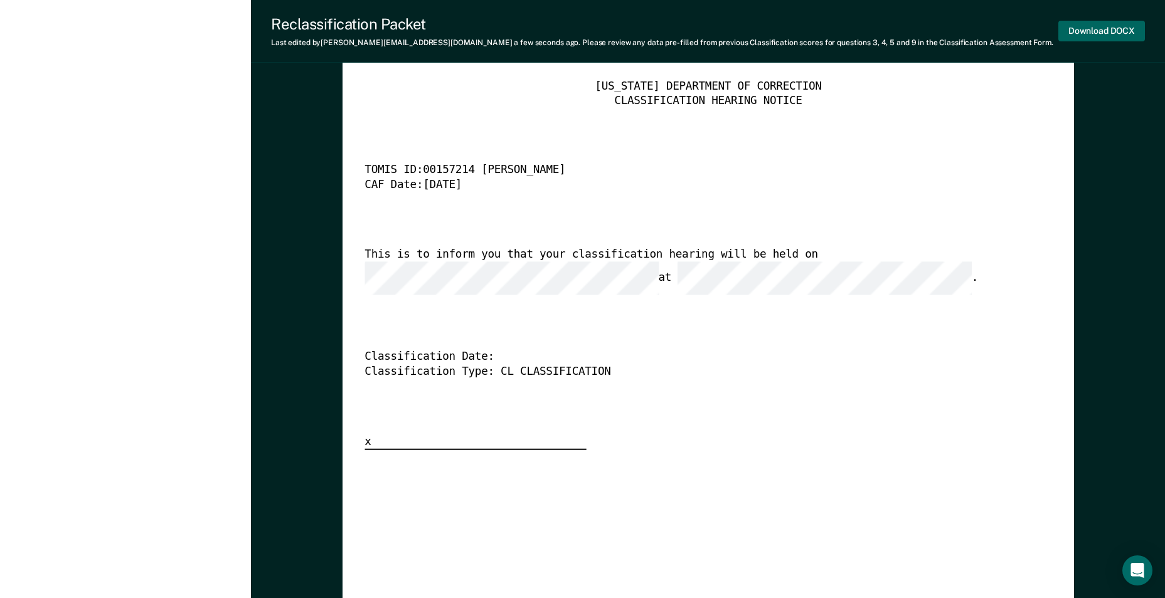
click at [1102, 23] on button "Download DOCX" at bounding box center [1101, 31] width 87 height 21
type textarea "x"
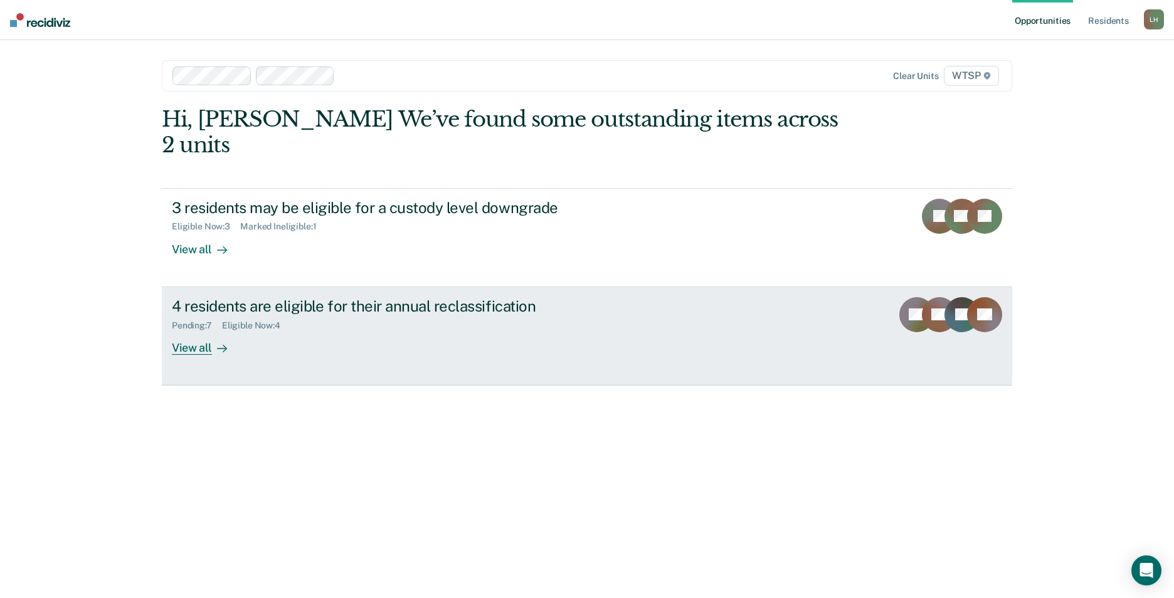
click at [188, 331] on div "View all" at bounding box center [207, 343] width 70 height 24
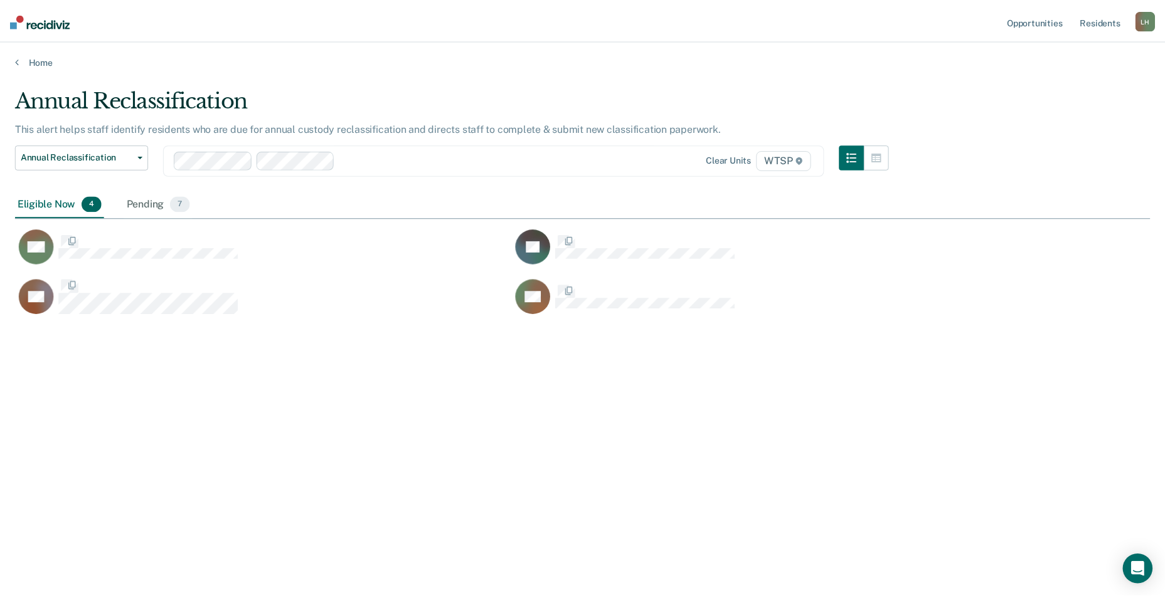
scroll to position [408, 1135]
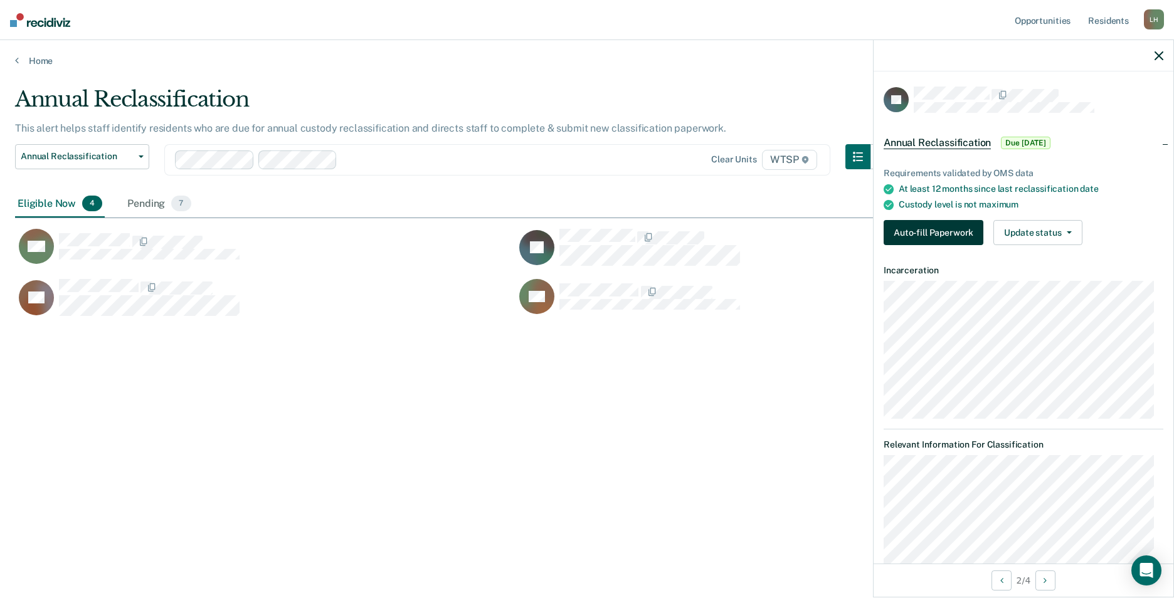
click at [926, 228] on button "Auto-fill Paperwork" at bounding box center [934, 232] width 100 height 25
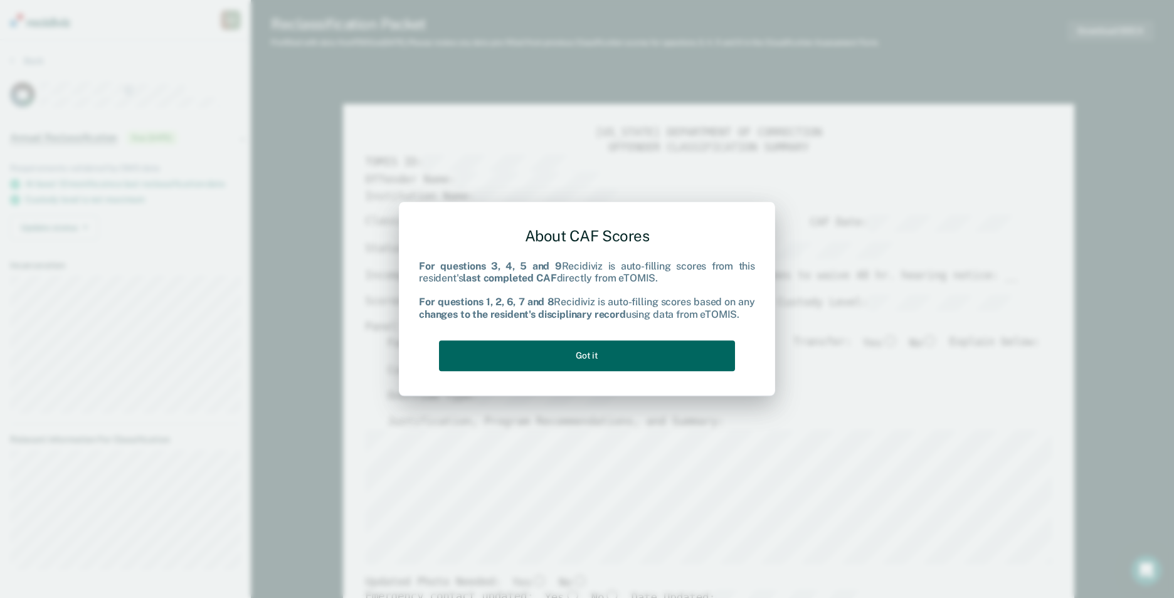
click at [652, 360] on button "Got it" at bounding box center [587, 356] width 296 height 31
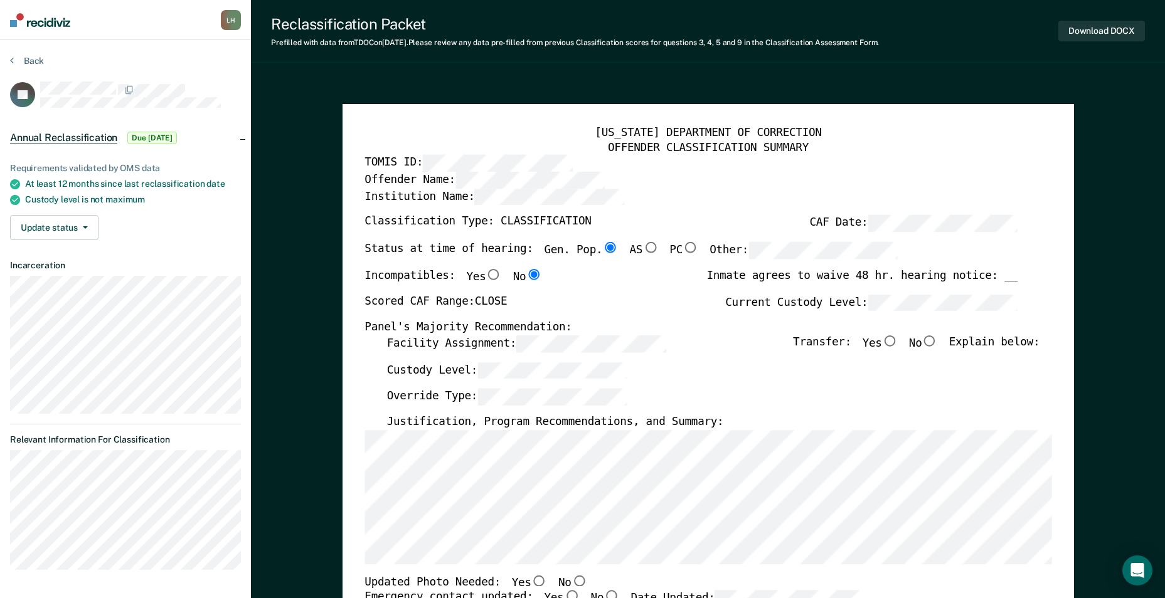
click at [936, 342] on input "No" at bounding box center [929, 341] width 16 height 11
type textarea "x"
radio input "true"
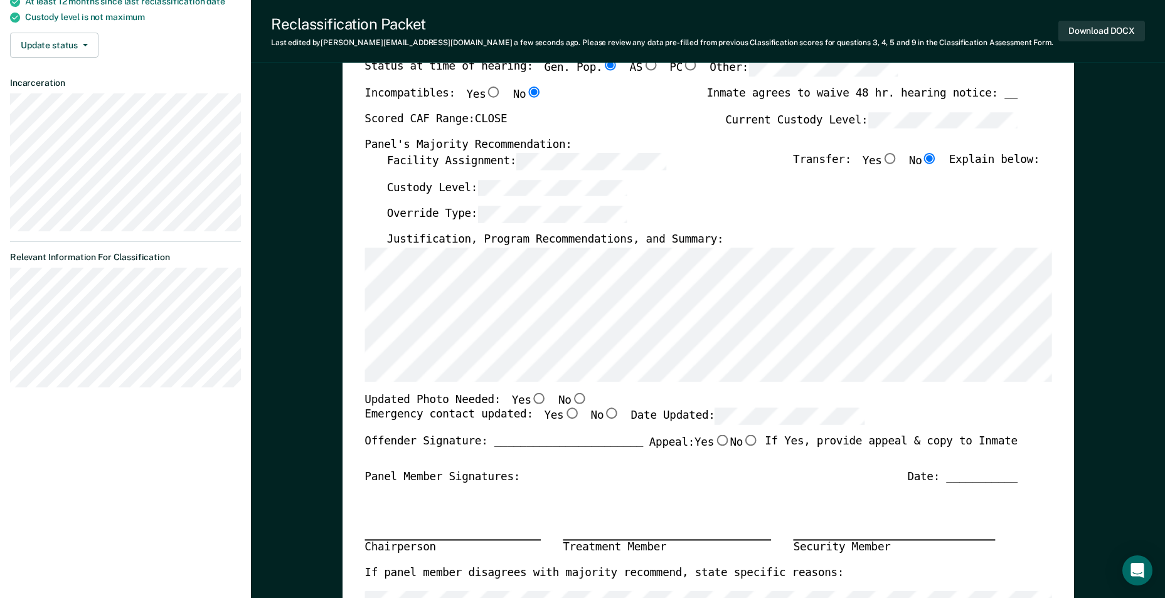
scroll to position [188, 0]
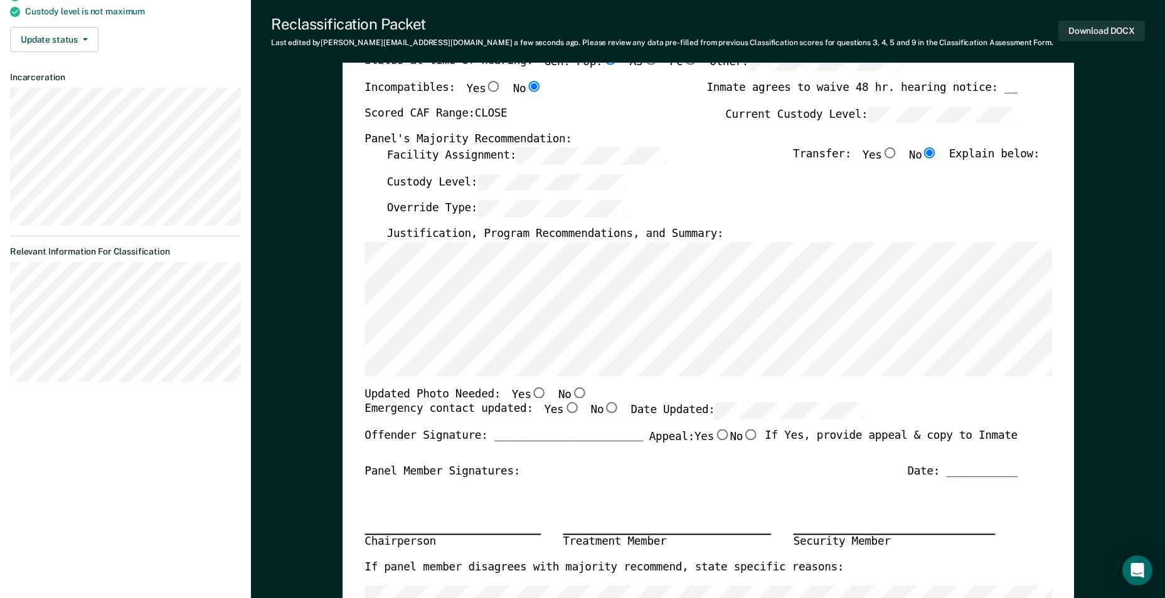
click at [571, 390] on input "No" at bounding box center [579, 392] width 16 height 11
type textarea "x"
radio input "true"
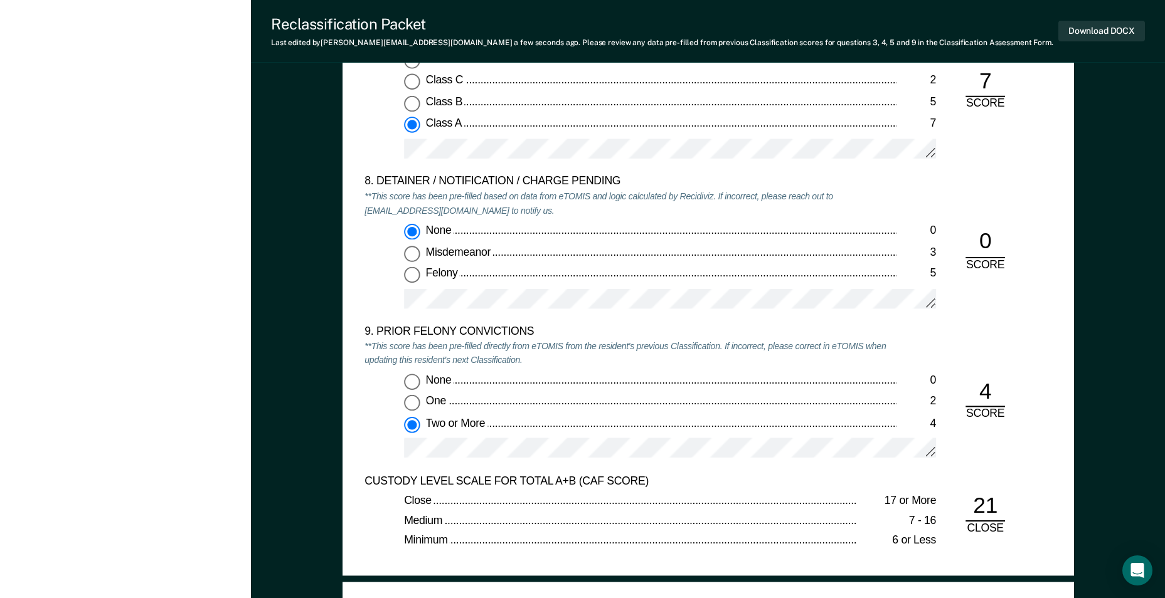
scroll to position [2509, 0]
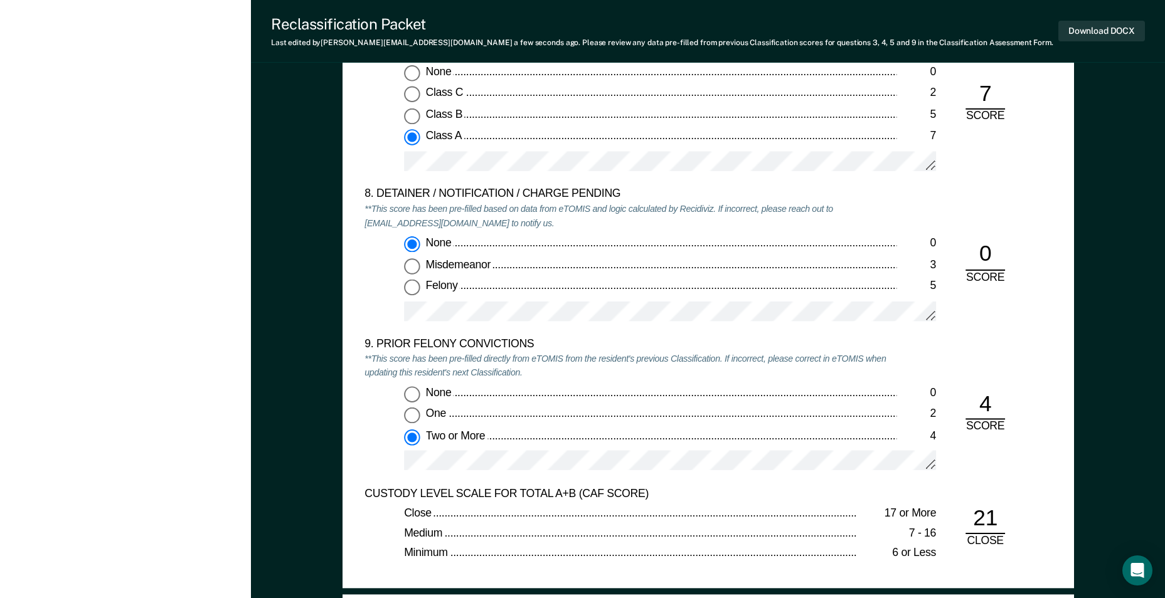
click at [413, 413] on input "One 2" at bounding box center [412, 416] width 16 height 16
type textarea "x"
radio input "true"
radio input "false"
click at [414, 439] on input "Two or More 4" at bounding box center [412, 437] width 16 height 16
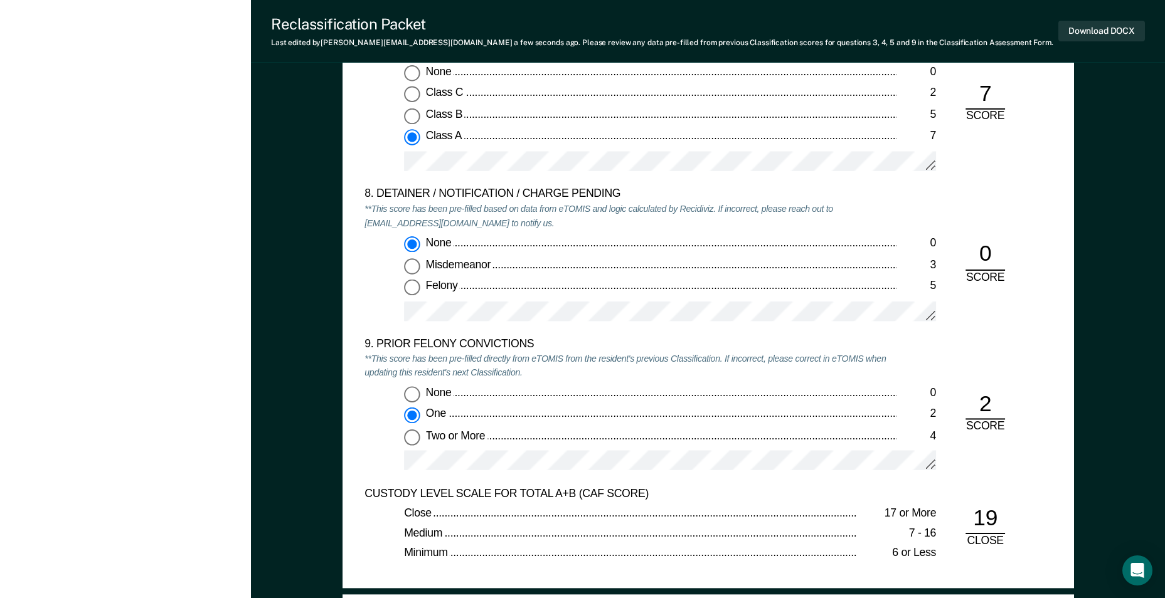
type textarea "x"
radio input "false"
radio input "true"
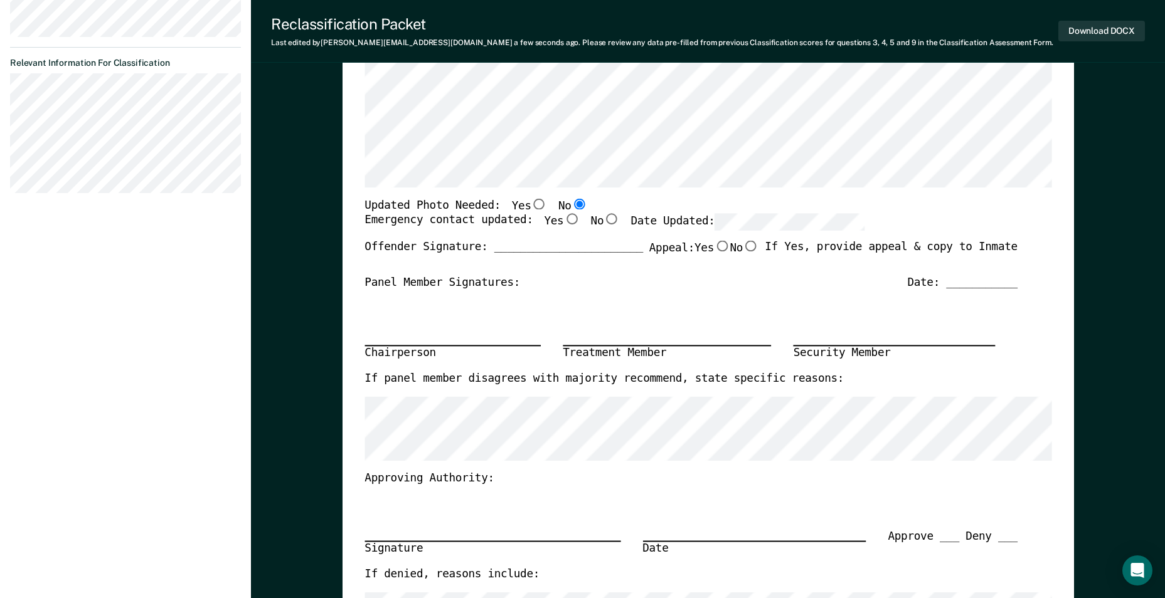
scroll to position [188, 0]
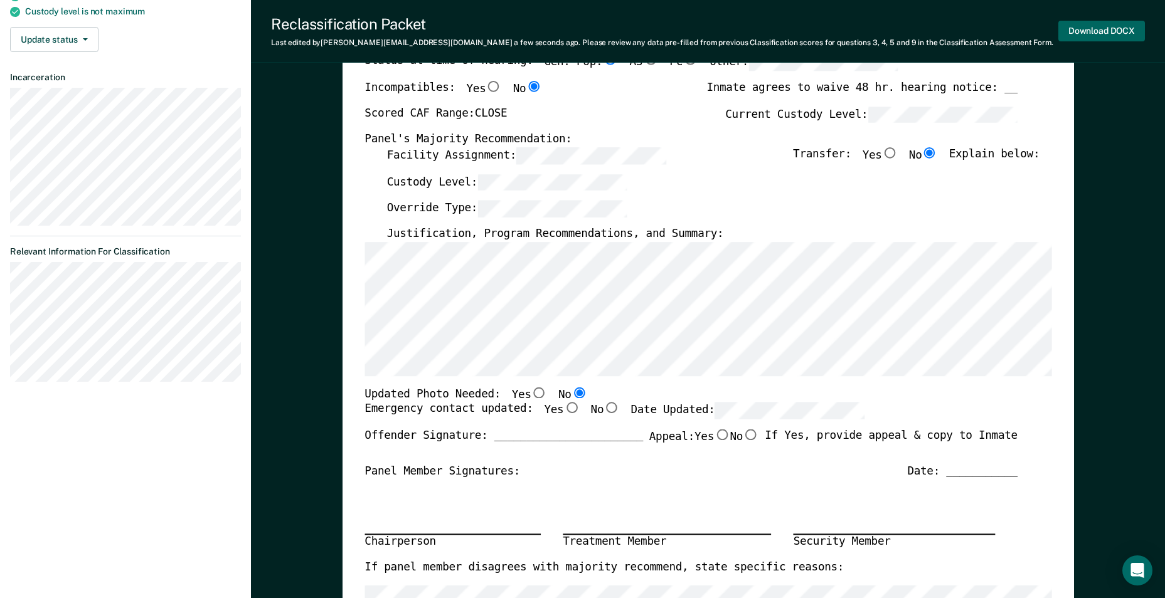
click at [1128, 28] on button "Download DOCX" at bounding box center [1101, 31] width 87 height 21
type textarea "x"
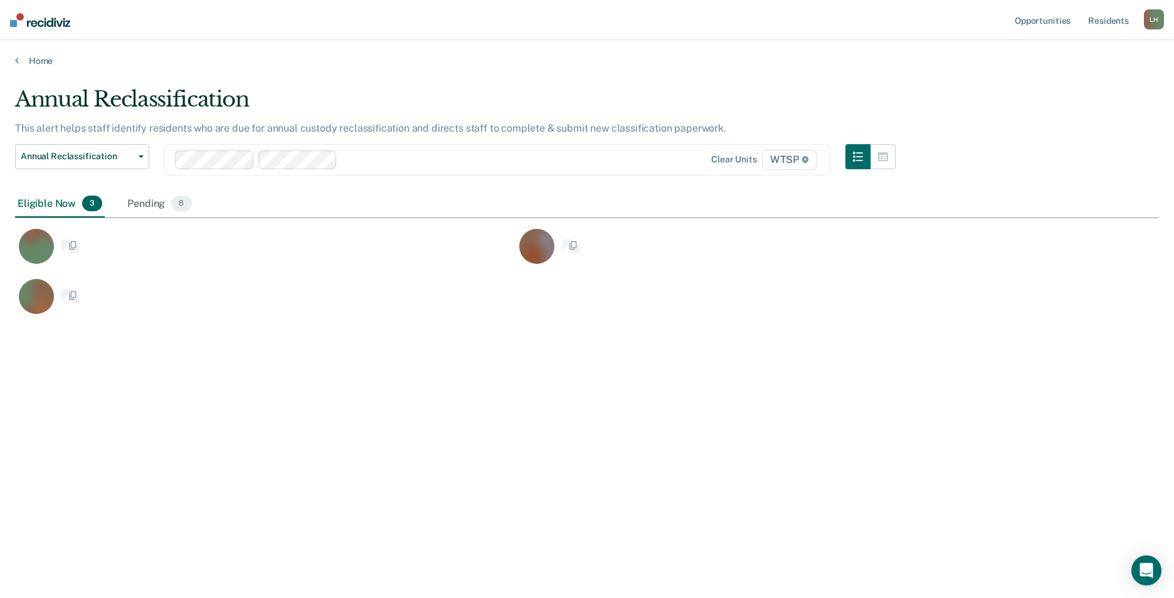
scroll to position [408, 1135]
